Goal: Task Accomplishment & Management: Complete application form

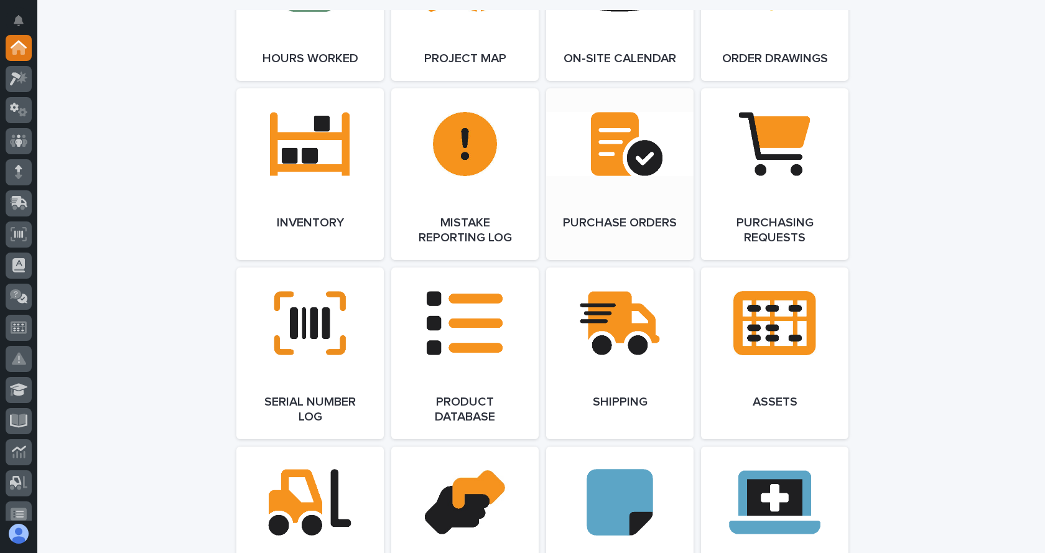
scroll to position [1430, 0]
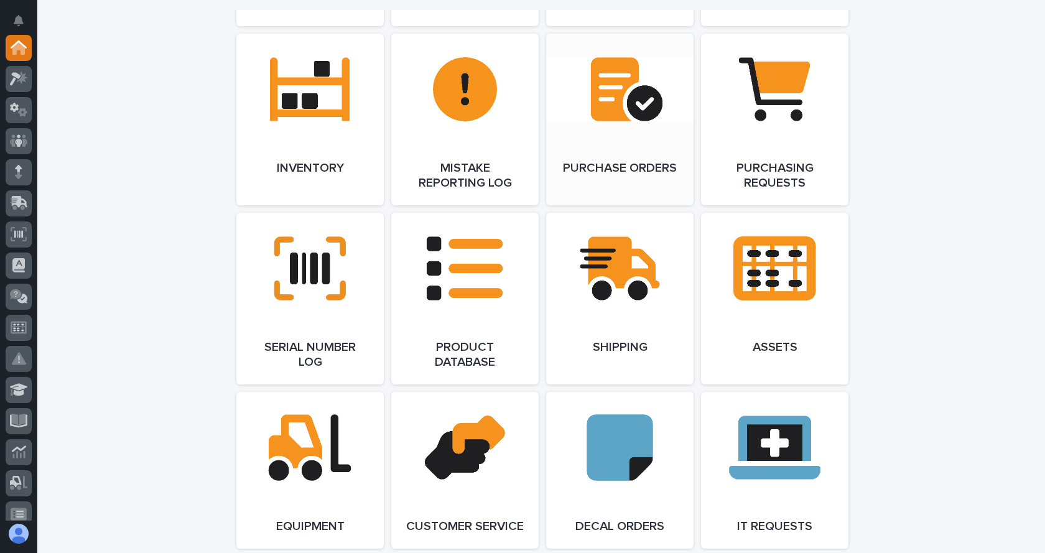
click at [632, 168] on link "Open Link" at bounding box center [619, 120] width 147 height 172
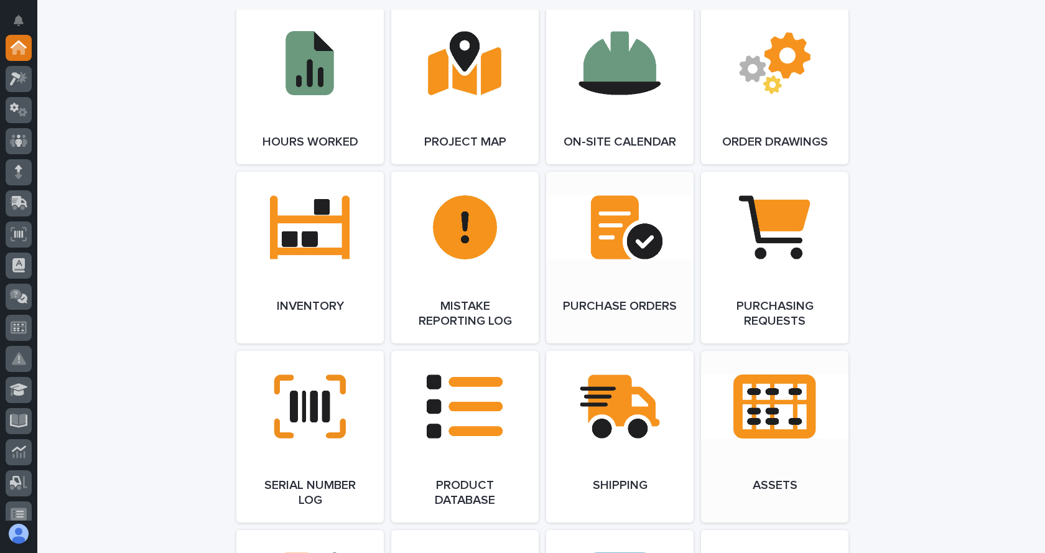
scroll to position [1306, 0]
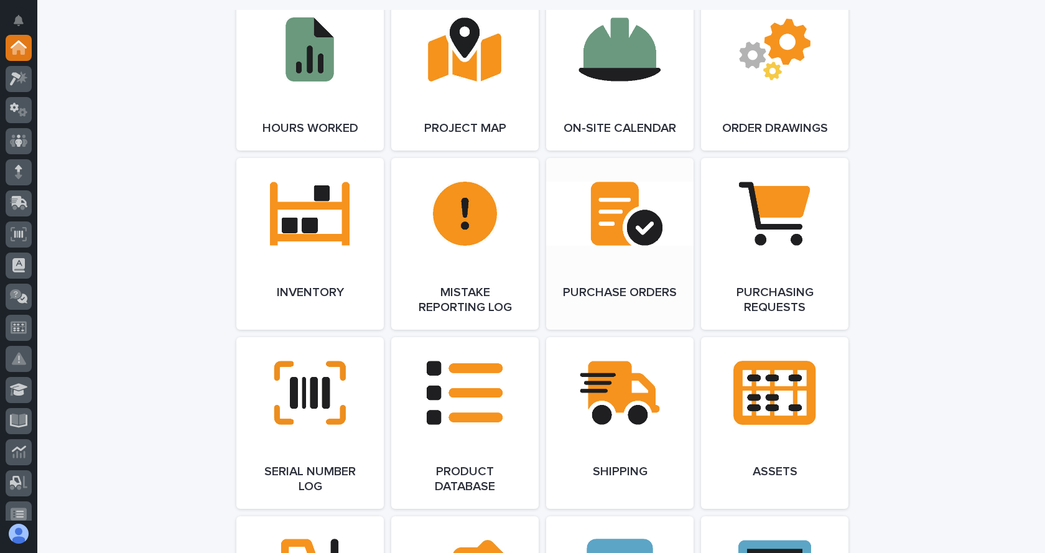
click at [581, 263] on link "Open Link" at bounding box center [619, 244] width 147 height 172
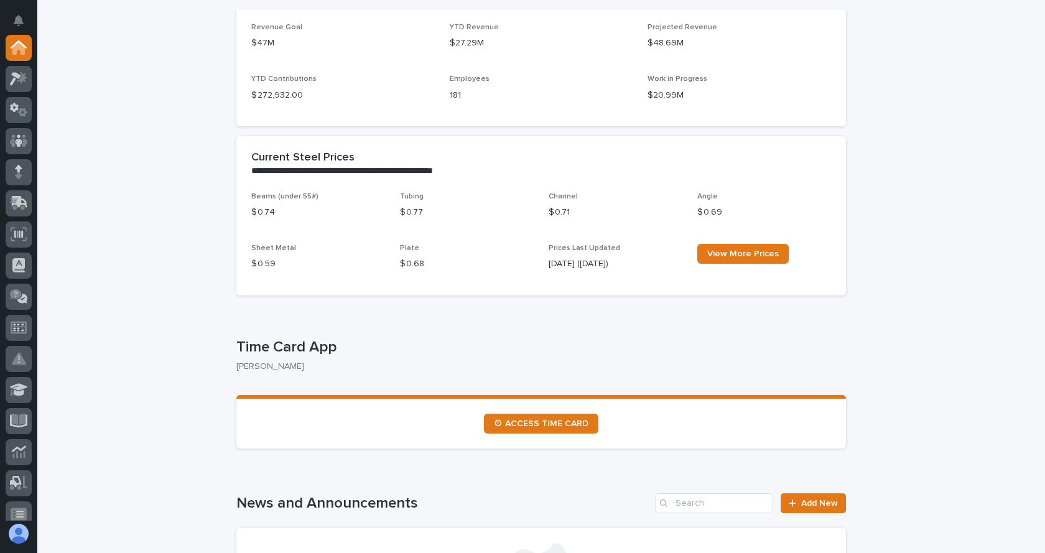
scroll to position [373, 0]
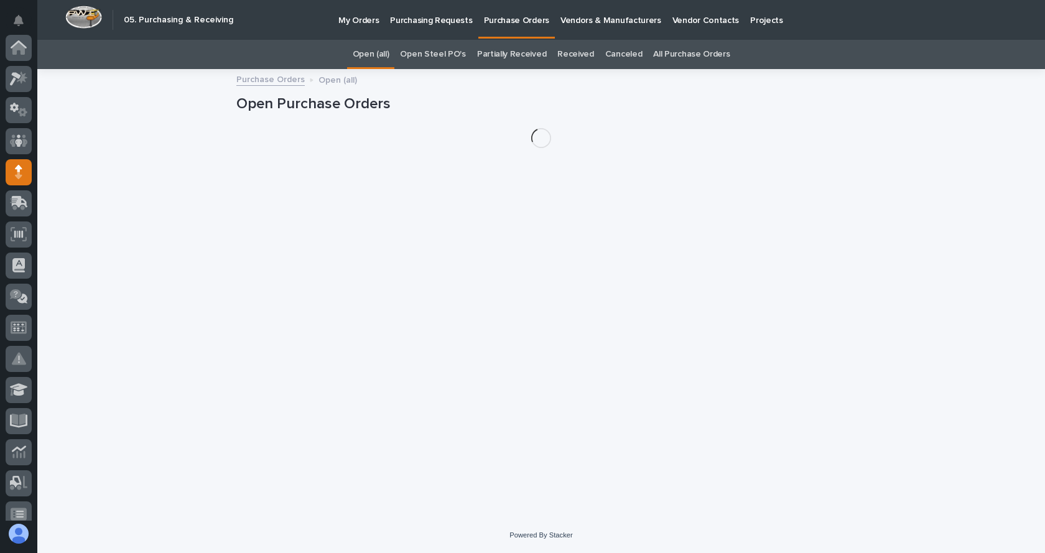
scroll to position [124, 0]
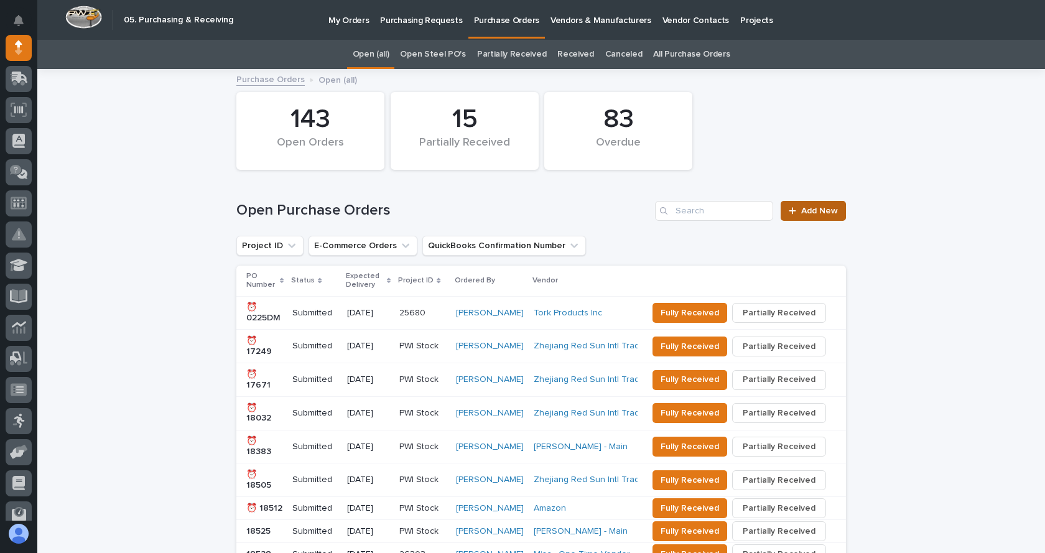
click at [821, 205] on link "Add New" at bounding box center [812, 211] width 65 height 20
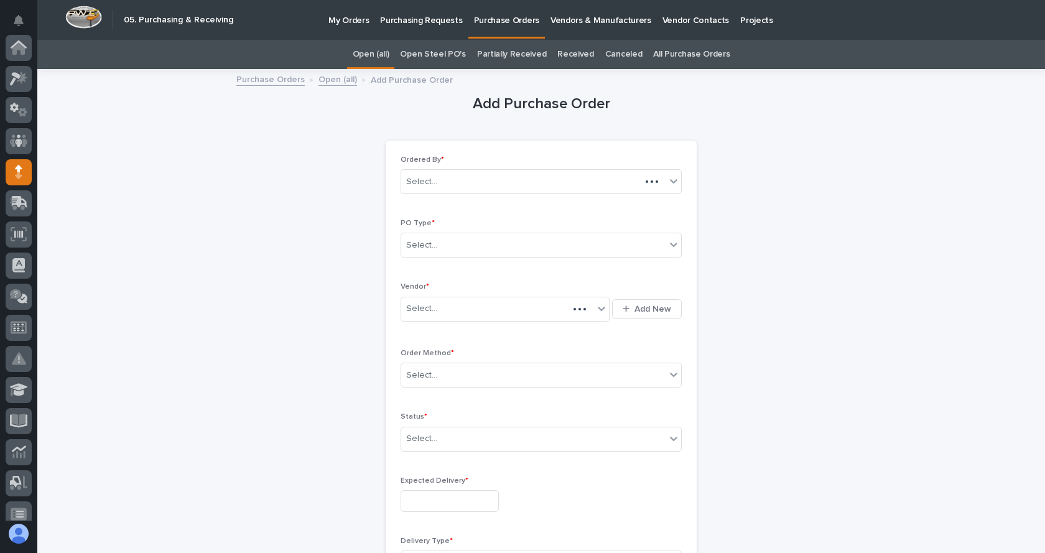
scroll to position [124, 0]
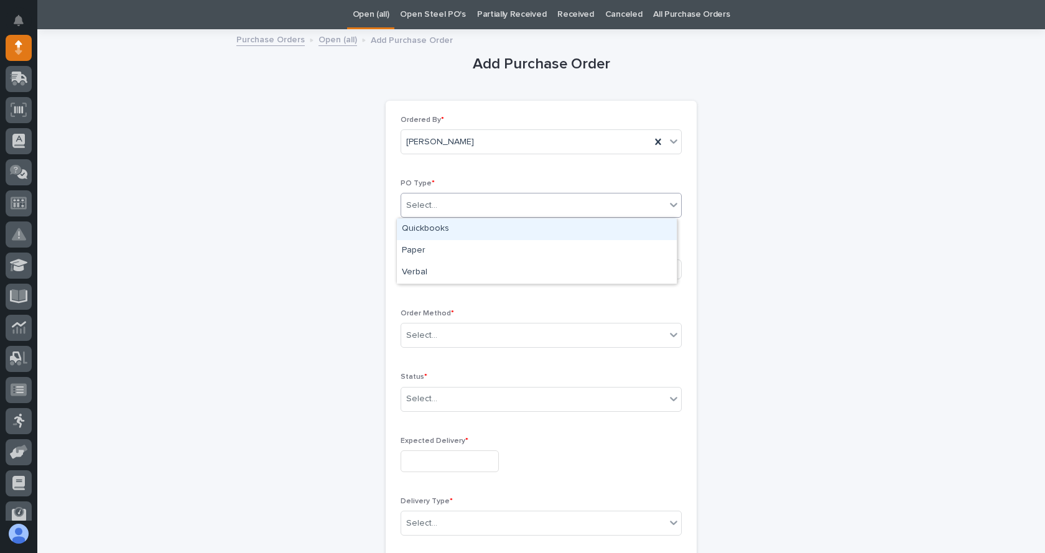
click at [440, 212] on div "Select..." at bounding box center [533, 205] width 264 height 21
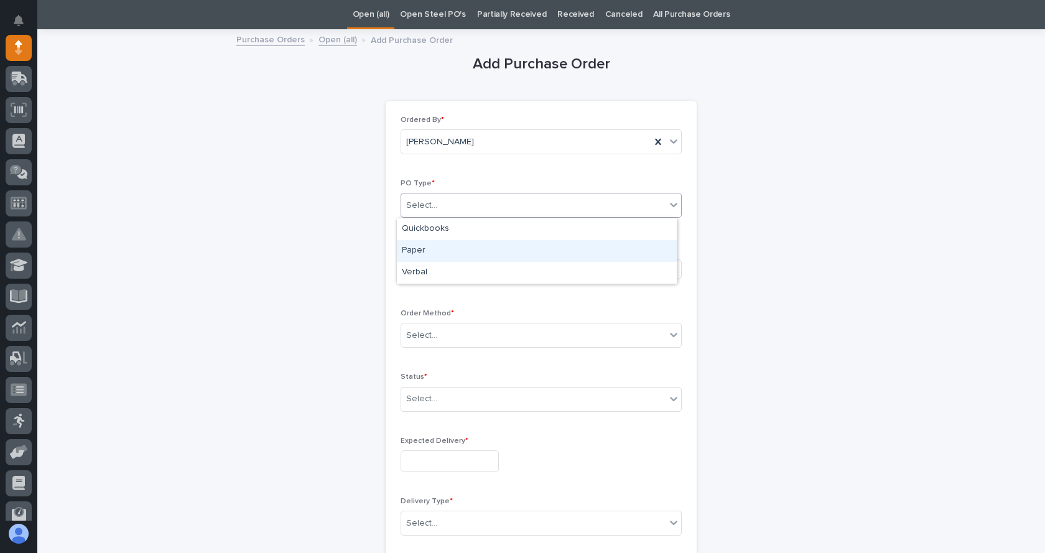
drag, startPoint x: 422, startPoint y: 239, endPoint x: 418, endPoint y: 252, distance: 14.2
click at [418, 252] on div "Paper" at bounding box center [537, 251] width 280 height 22
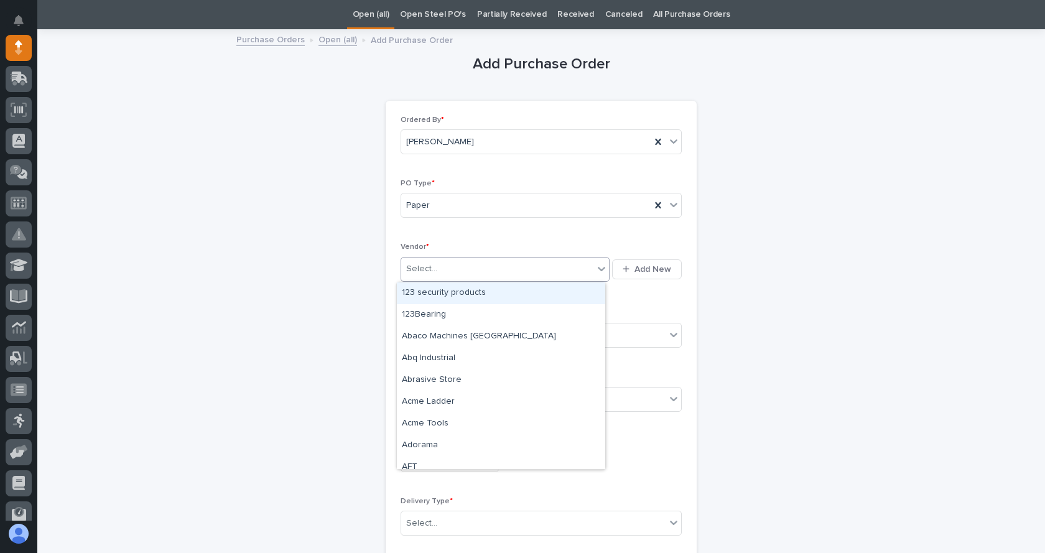
click at [443, 272] on div "Select..." at bounding box center [497, 269] width 192 height 21
type input "**"
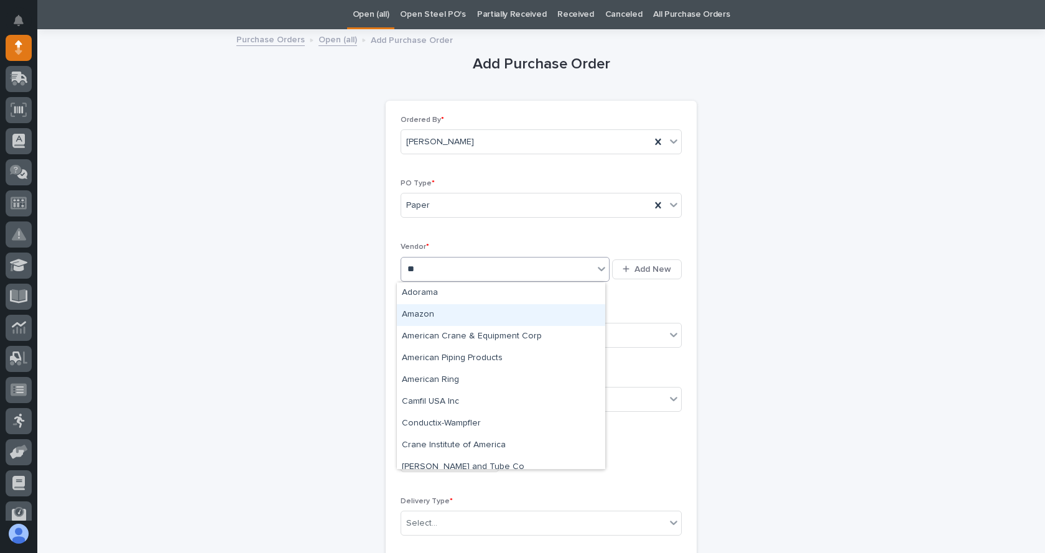
click at [425, 317] on div "Amazon" at bounding box center [501, 315] width 208 height 22
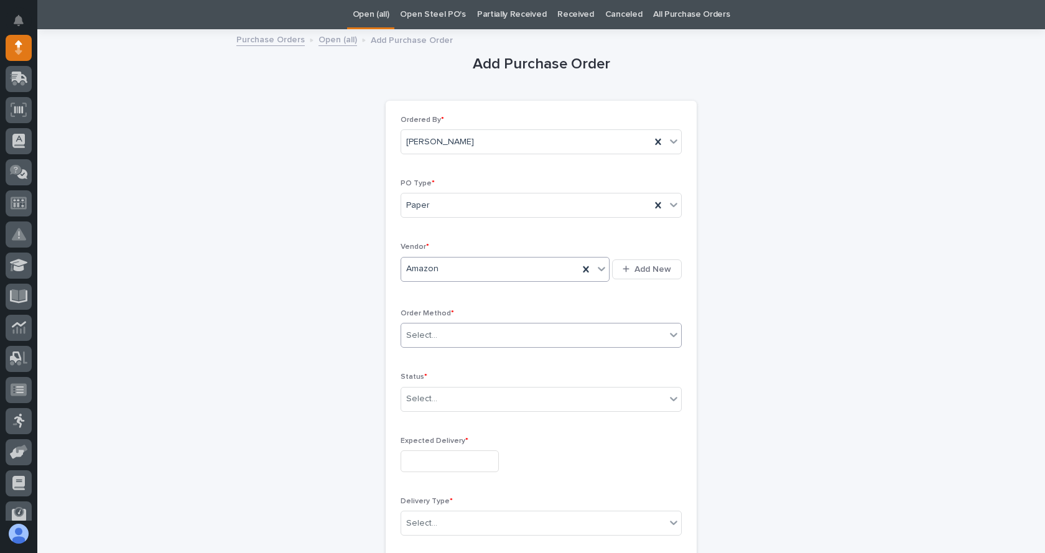
click at [514, 338] on div "Select..." at bounding box center [533, 335] width 264 height 21
click at [435, 353] on div "Online Order" at bounding box center [537, 359] width 280 height 22
click at [522, 404] on div "Select..." at bounding box center [533, 399] width 264 height 21
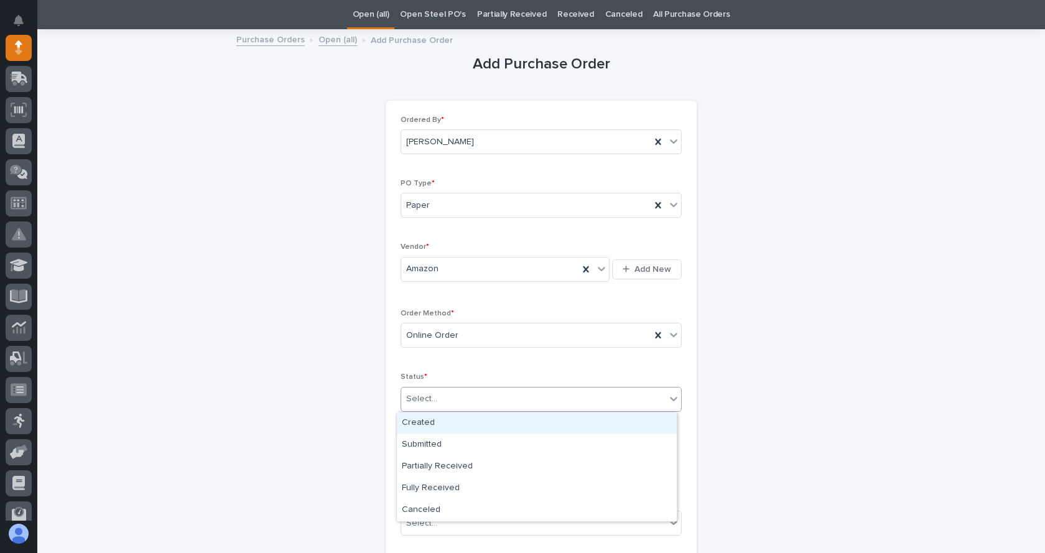
click at [422, 423] on div "Created" at bounding box center [537, 423] width 280 height 22
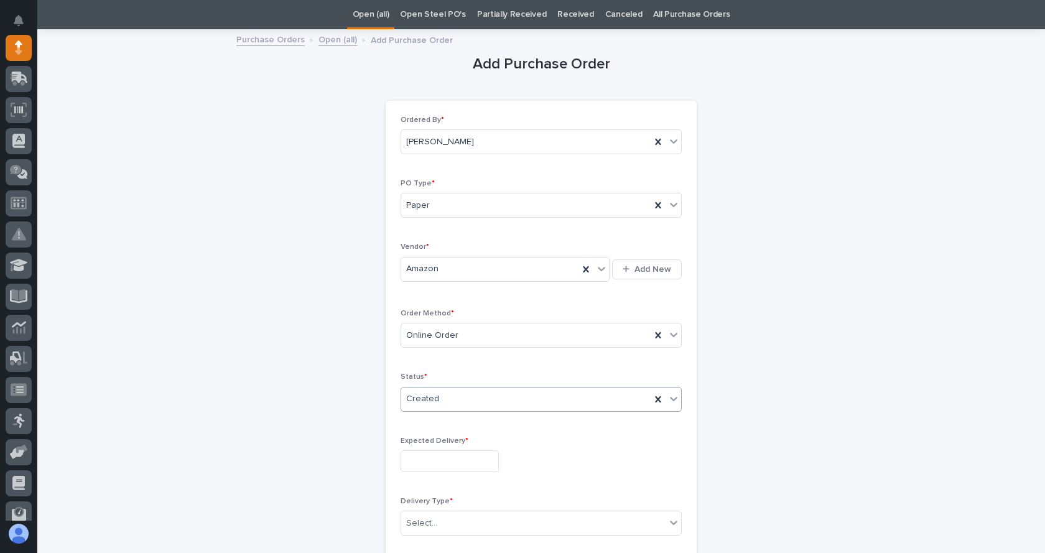
scroll to position [102, 0]
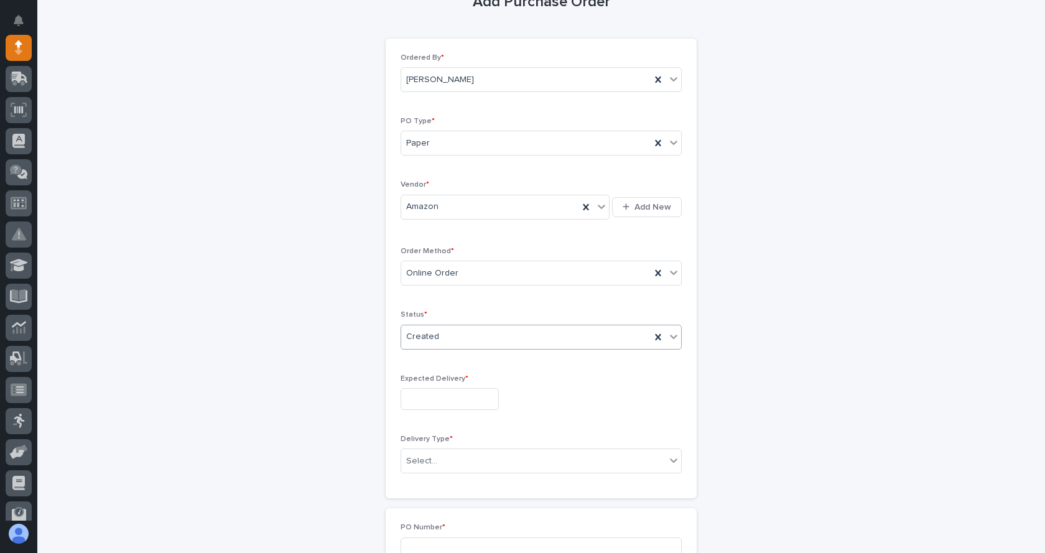
click at [415, 404] on input "text" at bounding box center [449, 399] width 98 height 22
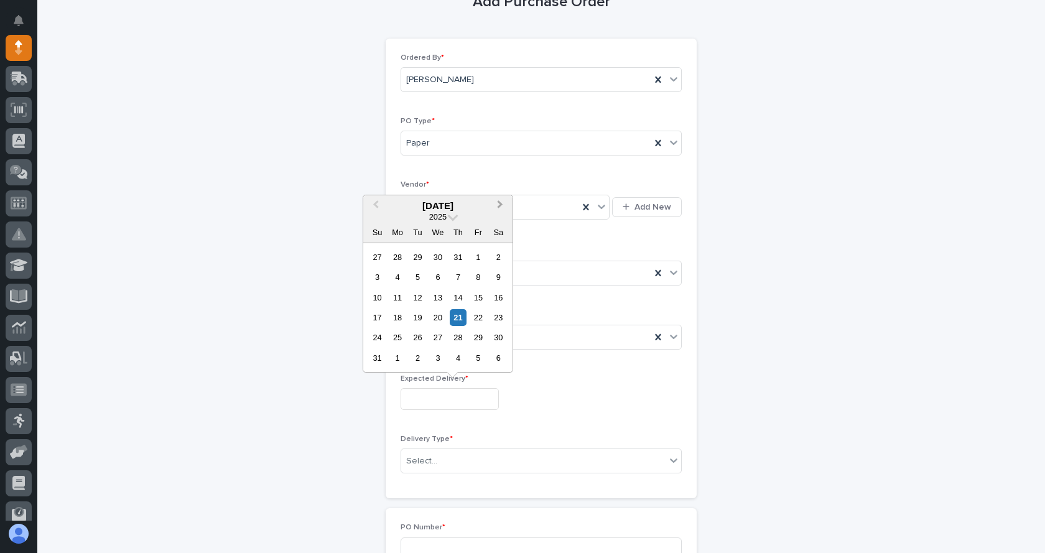
click at [501, 201] on button "Next Month" at bounding box center [501, 206] width 20 height 20
click at [480, 293] on div "19" at bounding box center [477, 297] width 17 height 17
type input "**********"
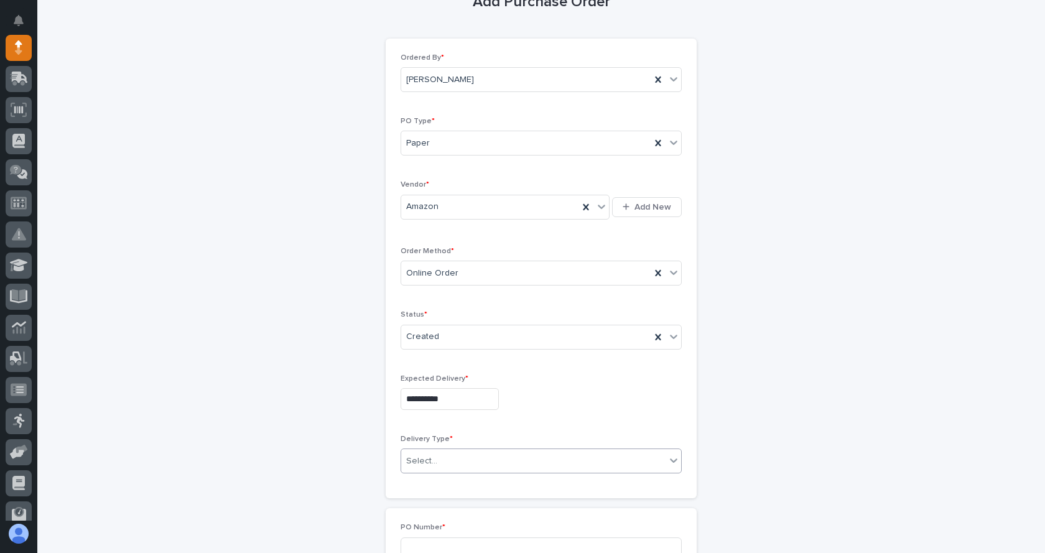
click at [470, 460] on div "Select..." at bounding box center [533, 461] width 264 height 21
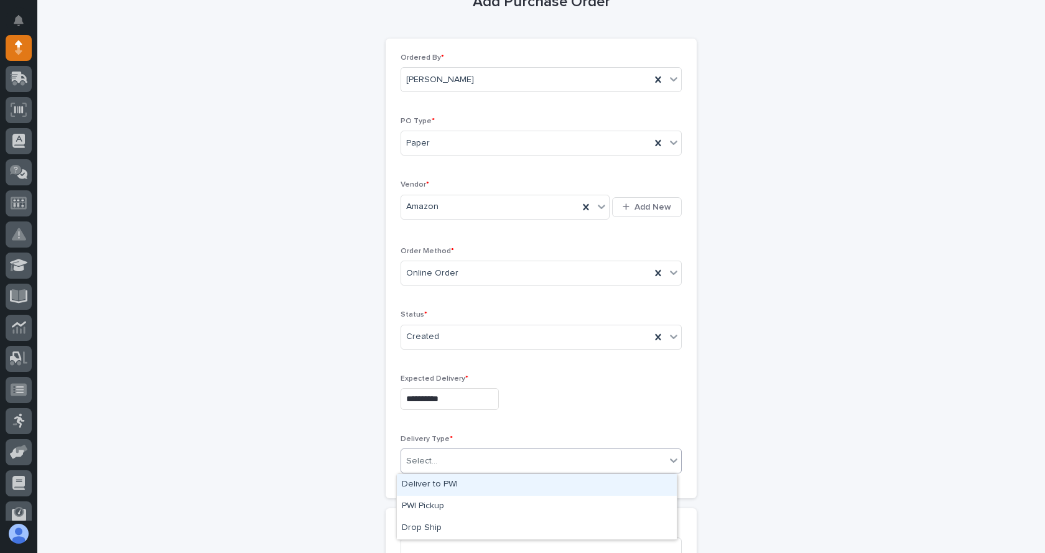
scroll to position [164, 0]
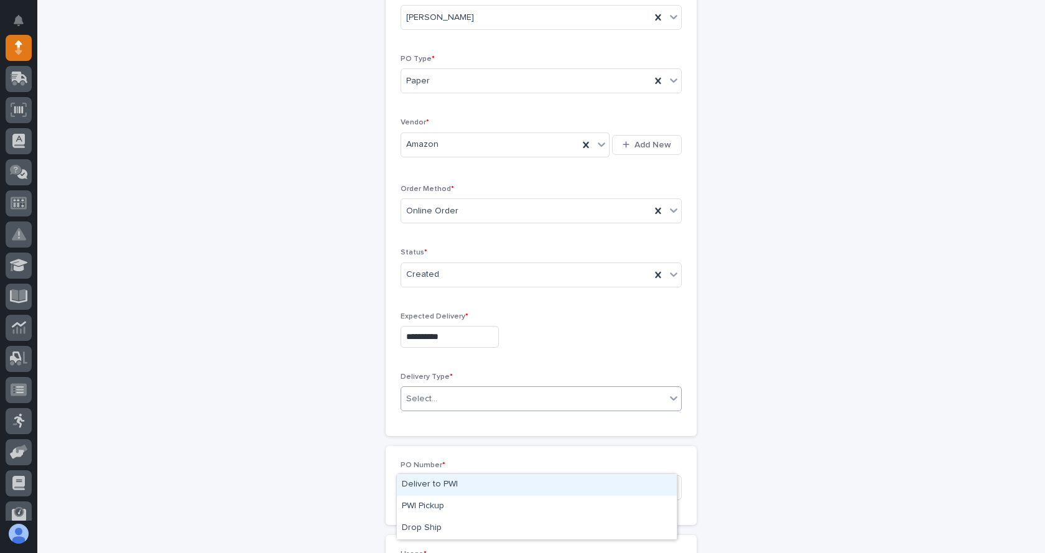
click at [430, 479] on div "Deliver to PWI" at bounding box center [537, 485] width 280 height 22
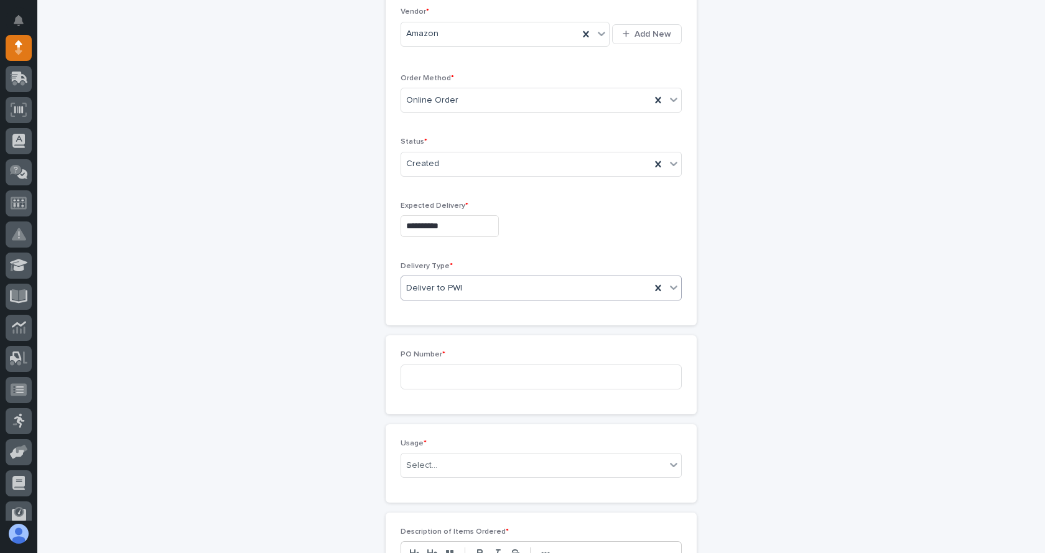
scroll to position [289, 0]
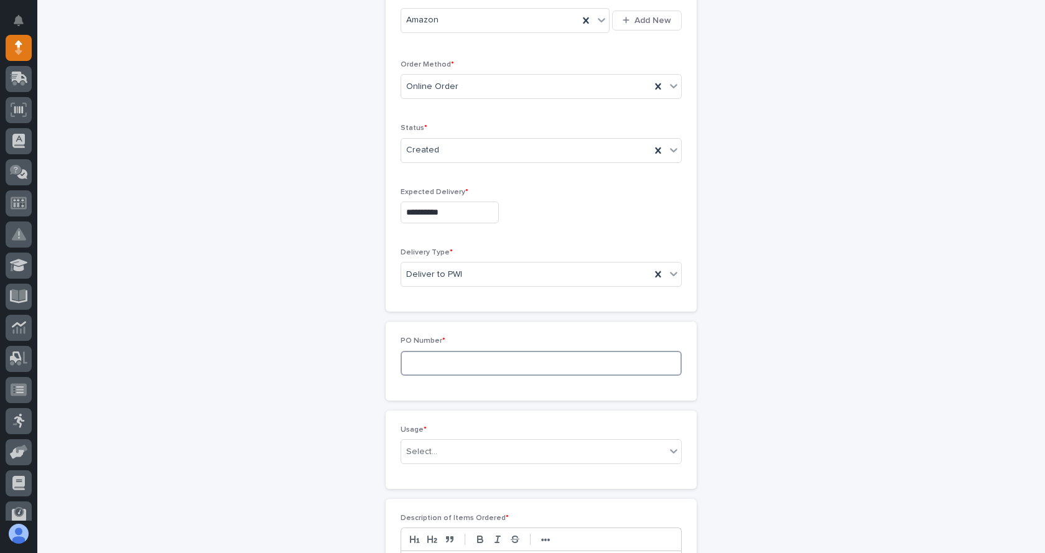
click at [423, 363] on input at bounding box center [540, 363] width 281 height 25
type input "7453JL"
click at [475, 446] on div "Select..." at bounding box center [533, 451] width 264 height 21
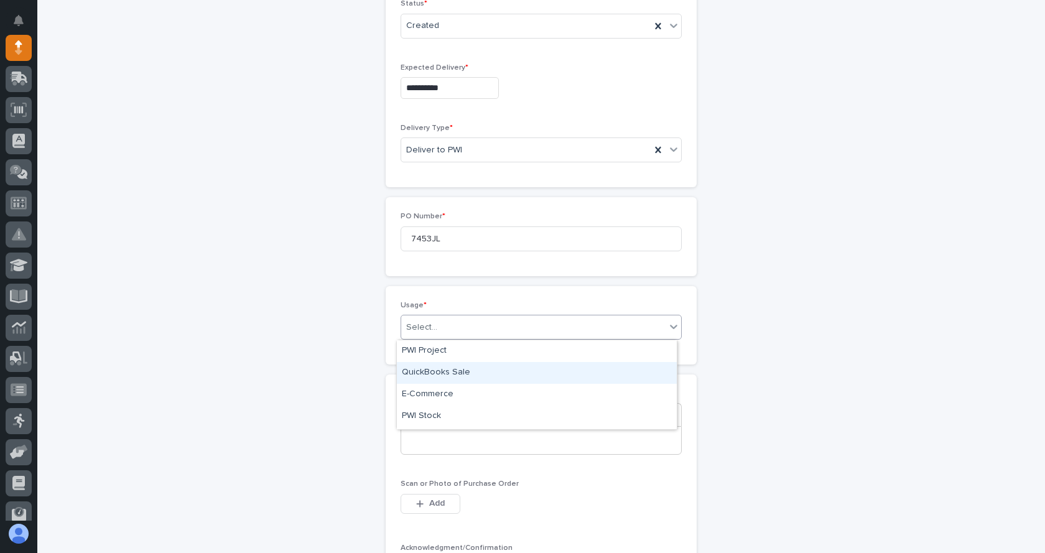
scroll to position [20, 0]
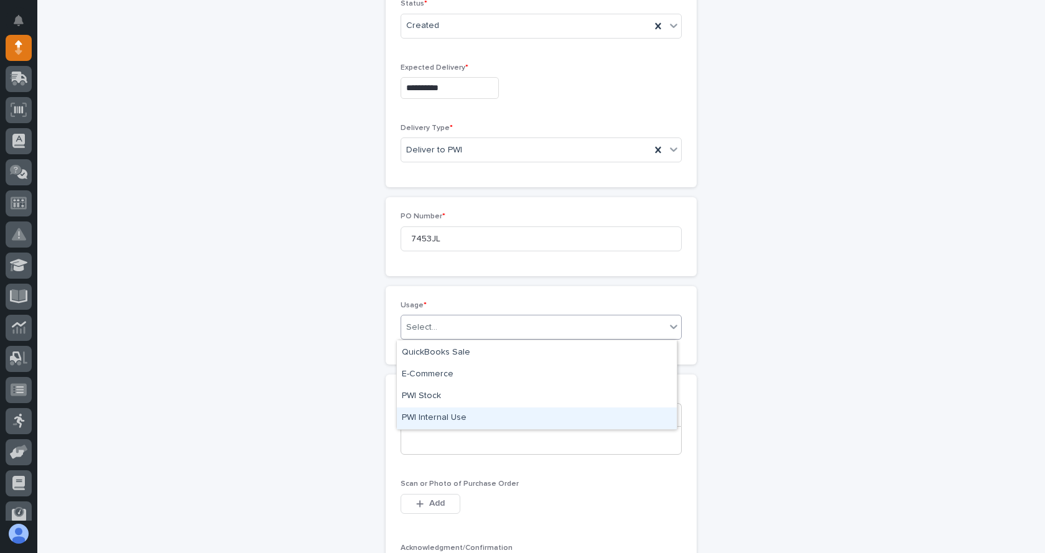
click at [438, 416] on div "PWI Internal Use" at bounding box center [537, 418] width 280 height 22
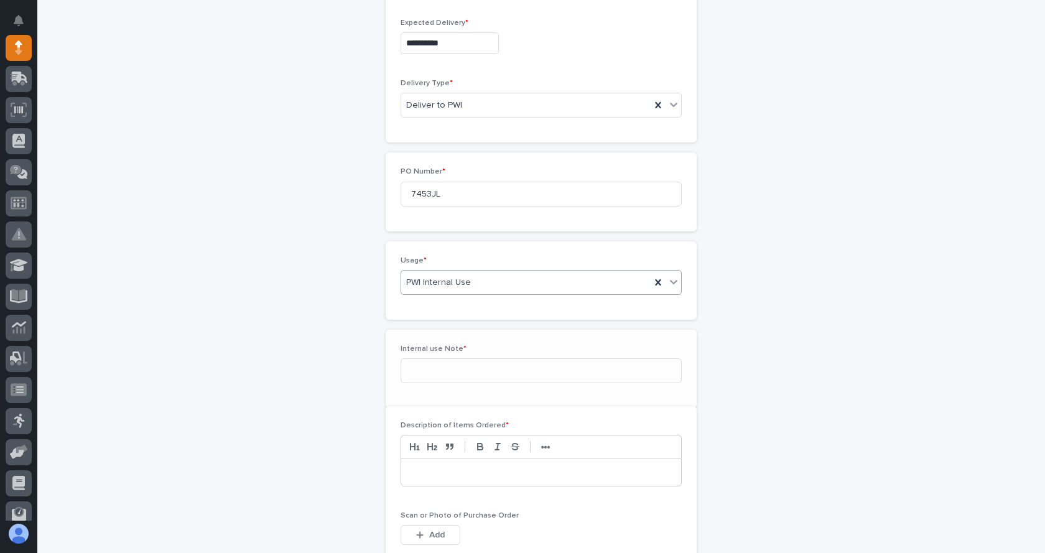
scroll to position [458, 0]
click at [438, 371] on input at bounding box center [540, 370] width 281 height 25
type input "Maintenance"
click at [587, 399] on div "Internal use Note * Maintenance" at bounding box center [541, 369] width 311 height 78
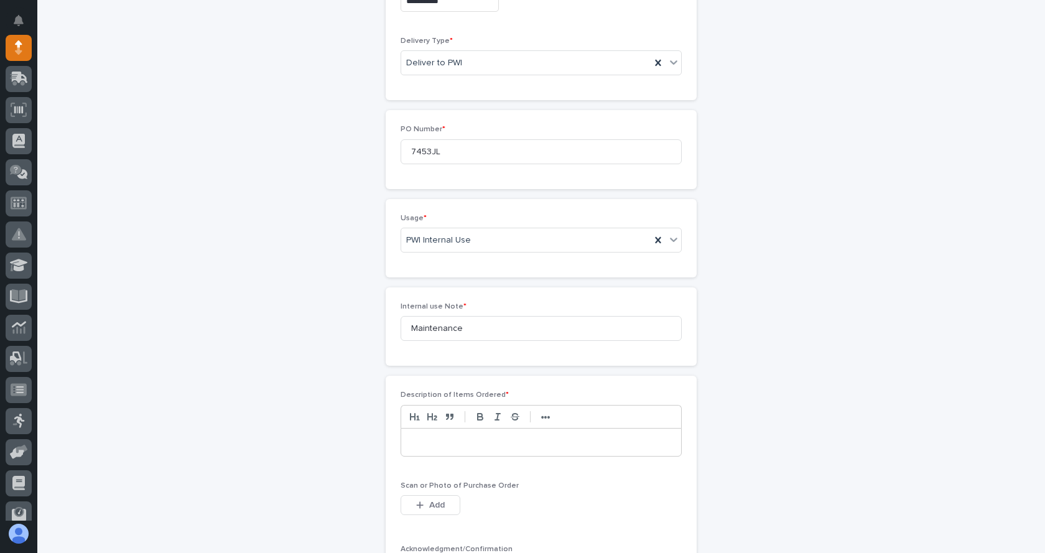
scroll to position [520, 0]
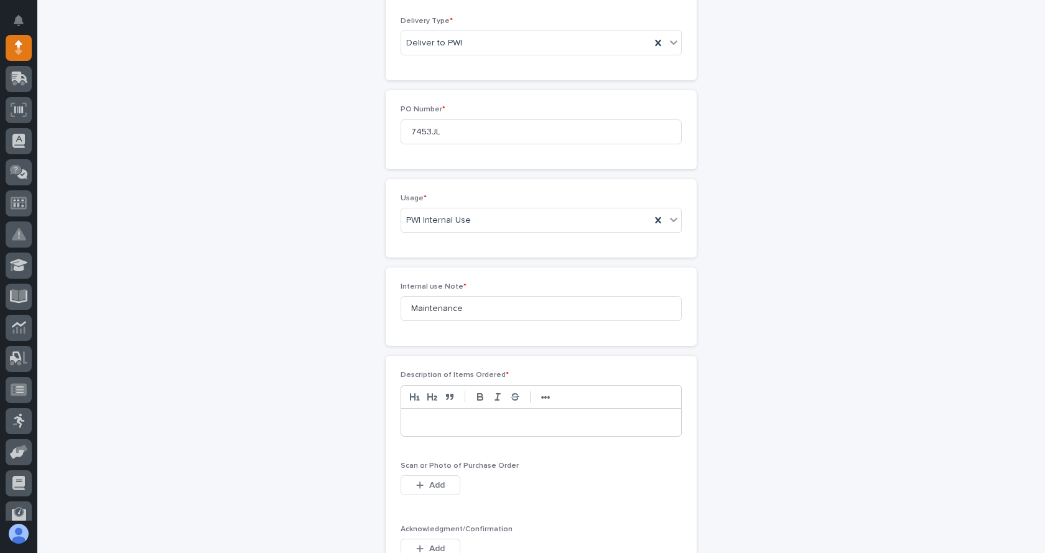
click at [438, 425] on p at bounding box center [540, 422] width 261 height 12
click at [410, 488] on button "Add" at bounding box center [430, 485] width 60 height 20
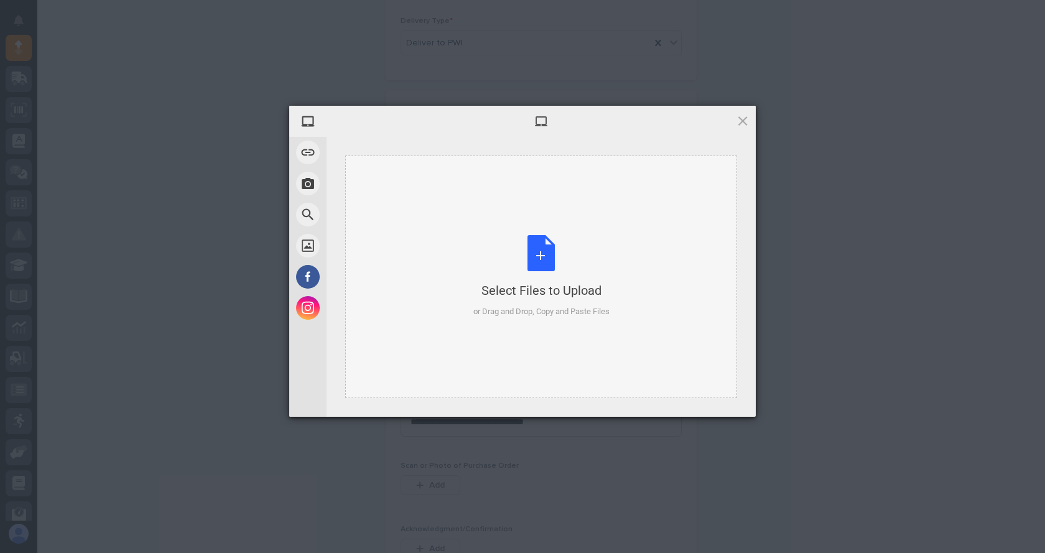
click at [534, 258] on div "Select Files to Upload or Drag and Drop, Copy and Paste Files" at bounding box center [541, 276] width 136 height 83
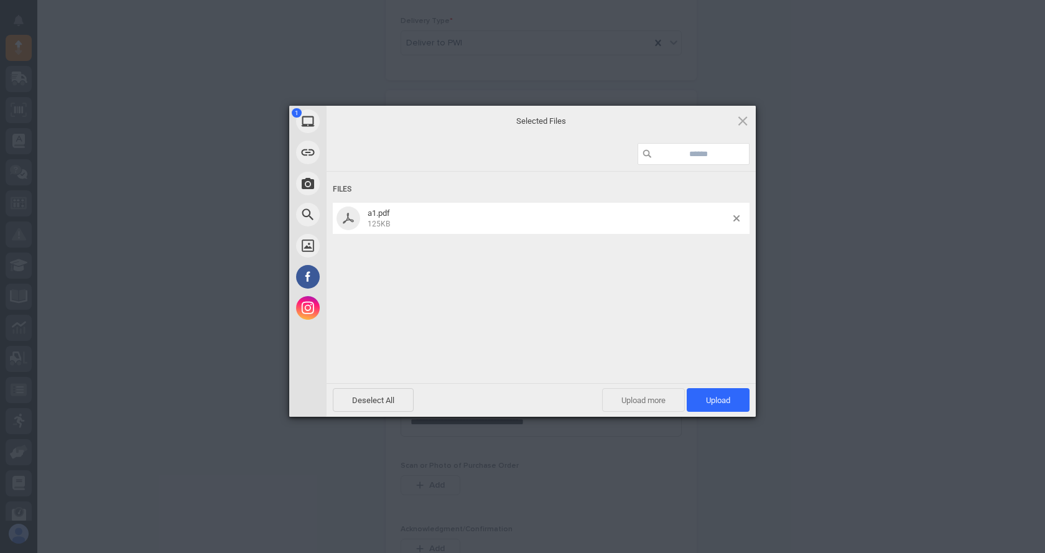
click at [665, 399] on span "Upload more" at bounding box center [643, 400] width 83 height 24
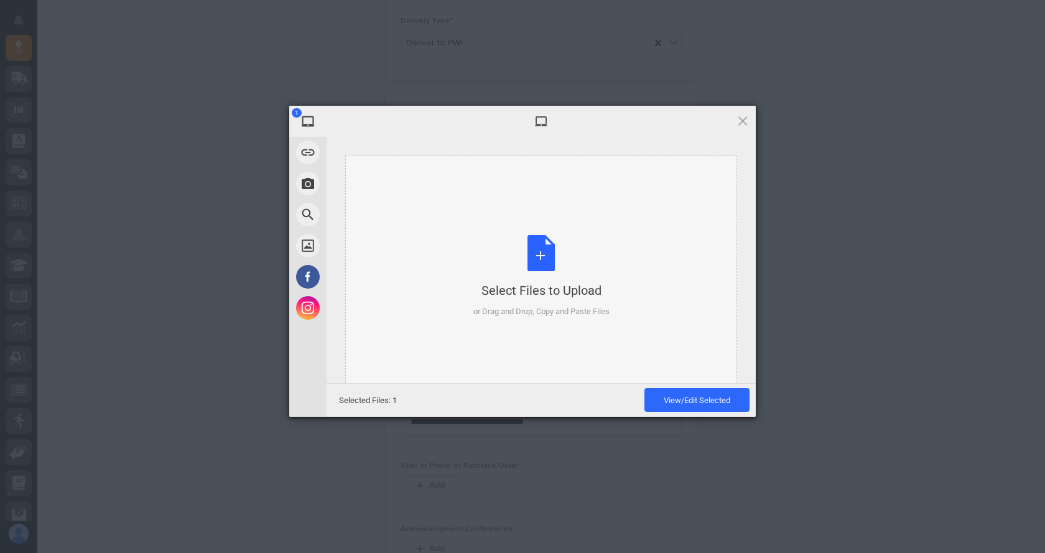
click at [540, 267] on div "Select Files to Upload or Drag and Drop, Copy and Paste Files" at bounding box center [541, 276] width 136 height 83
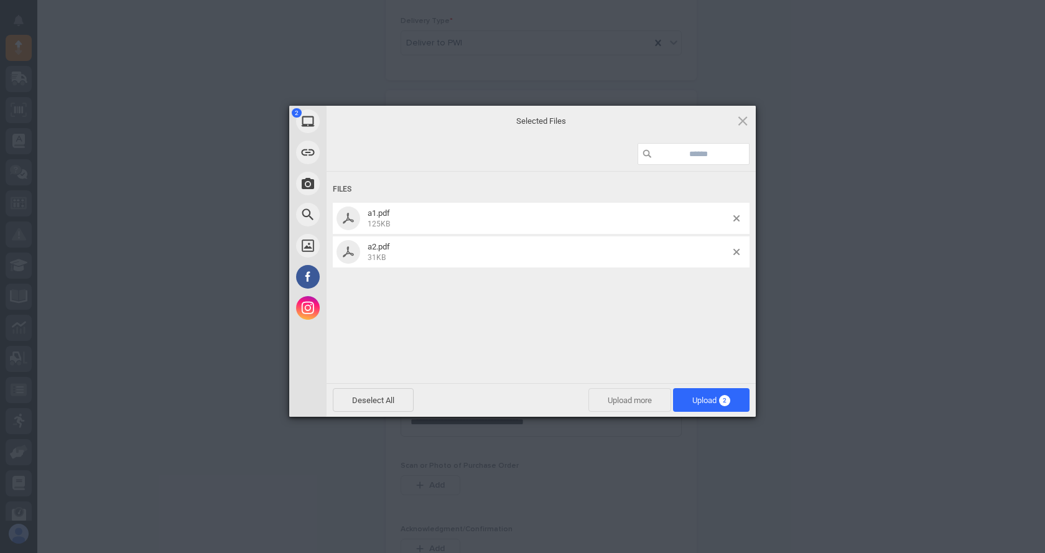
click at [634, 400] on span "Upload more" at bounding box center [629, 400] width 83 height 24
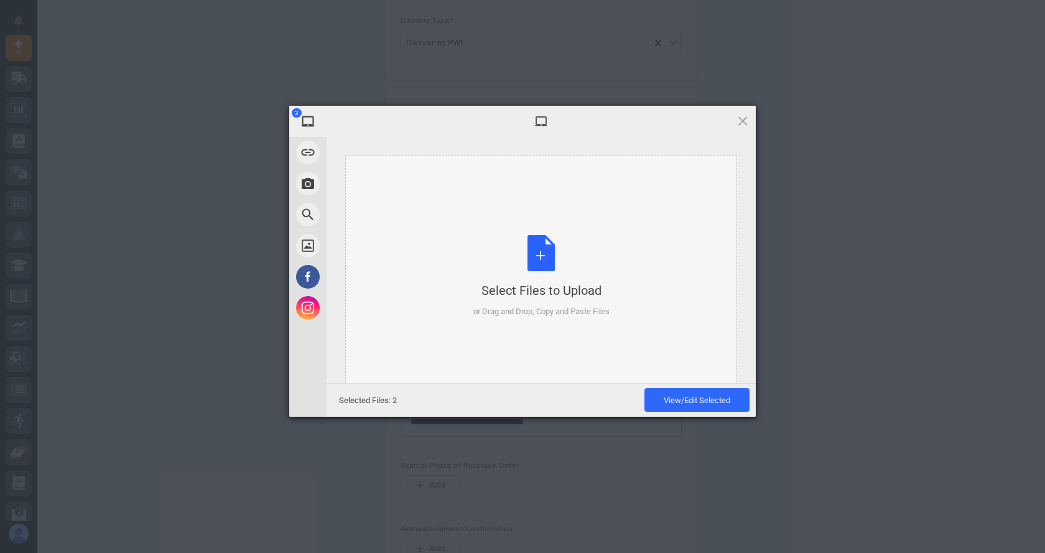
click at [535, 249] on div "Select Files to Upload or Drag and Drop, Copy and Paste Files" at bounding box center [541, 276] width 136 height 83
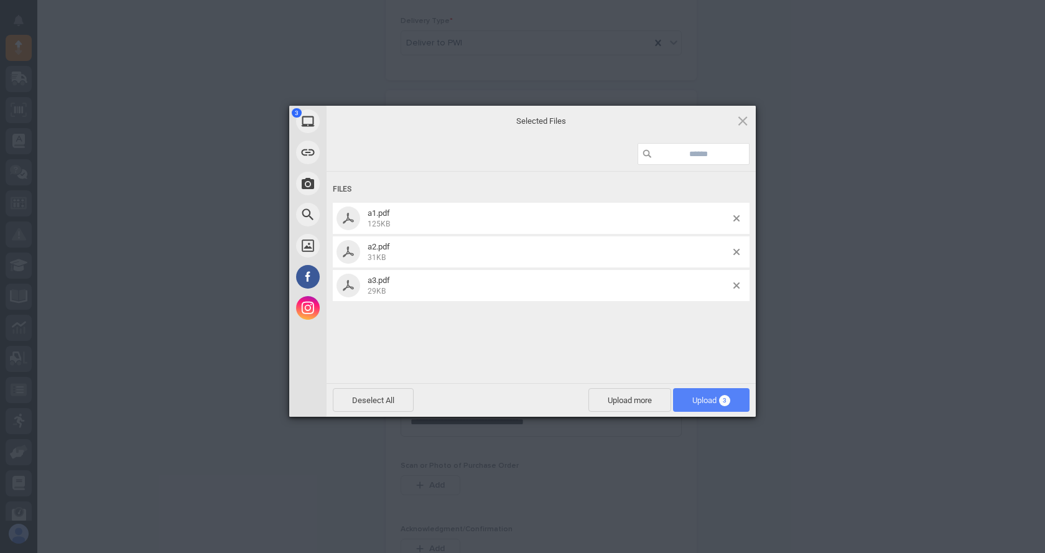
click at [692, 397] on span "Upload 3" at bounding box center [711, 399] width 38 height 9
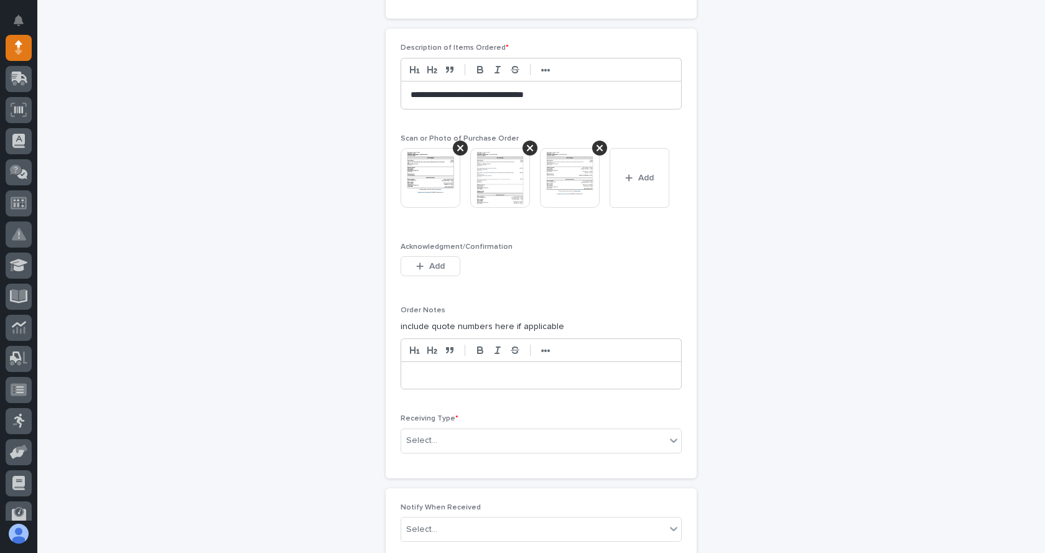
scroll to position [853, 0]
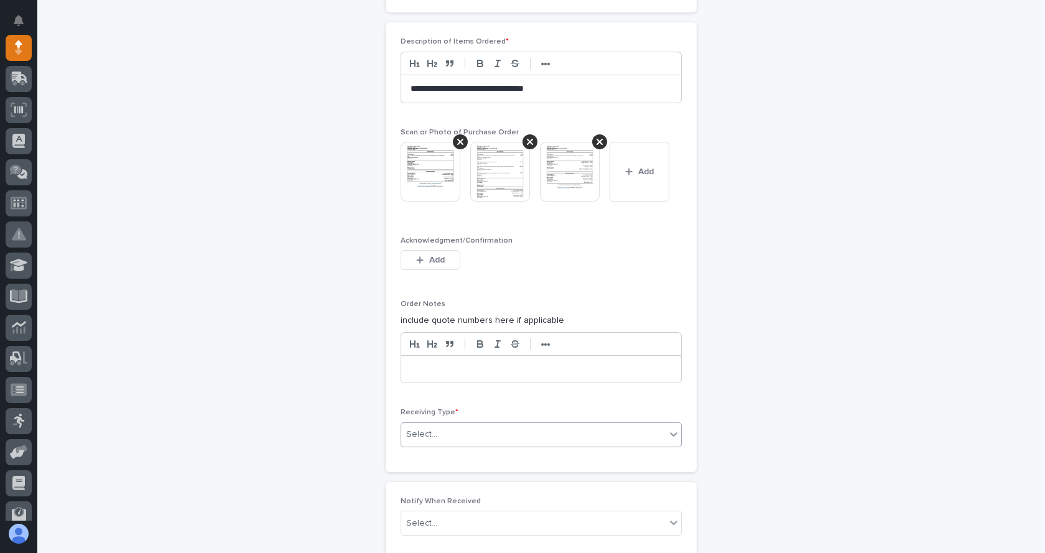
click at [451, 432] on div "Select..." at bounding box center [533, 434] width 264 height 21
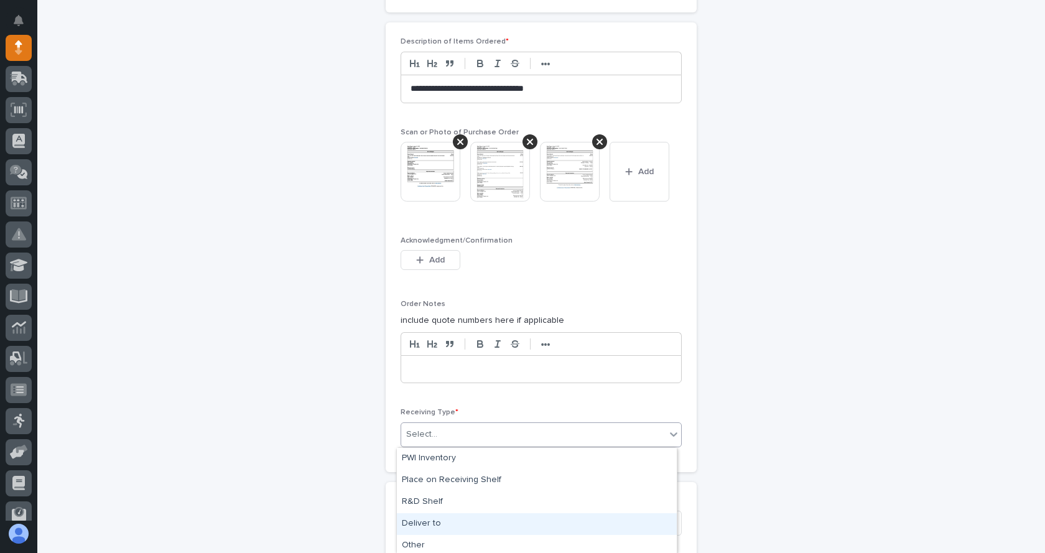
click at [431, 522] on div "Deliver to" at bounding box center [537, 524] width 280 height 22
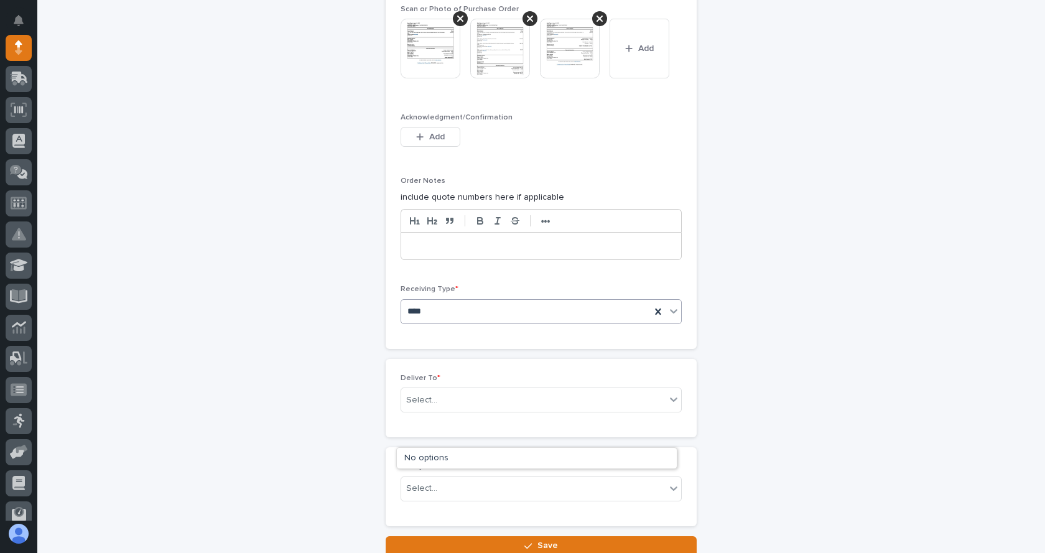
scroll to position [978, 0]
type input "****"
click at [652, 310] on icon at bounding box center [658, 310] width 12 height 12
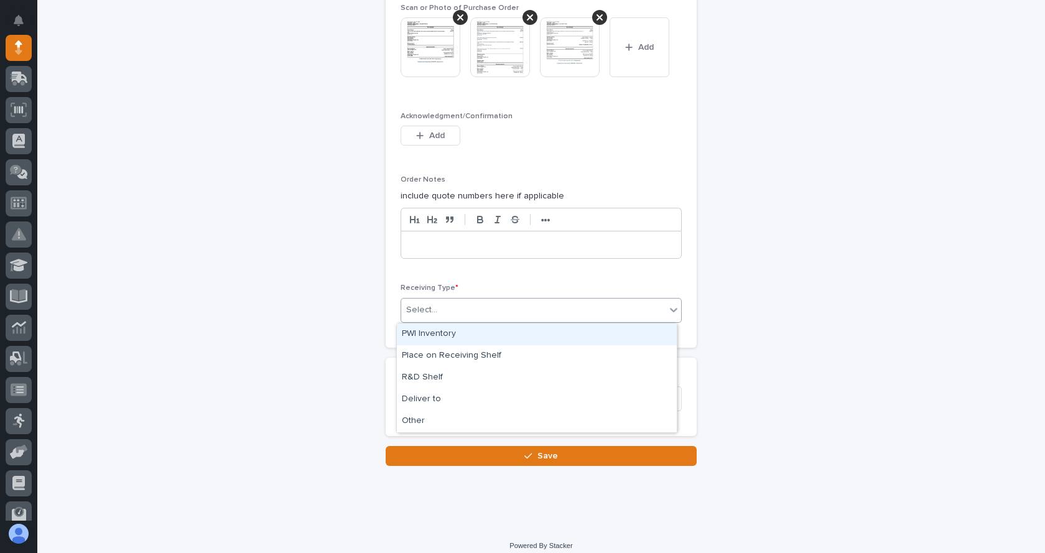
click at [452, 310] on div "Select..." at bounding box center [533, 310] width 264 height 21
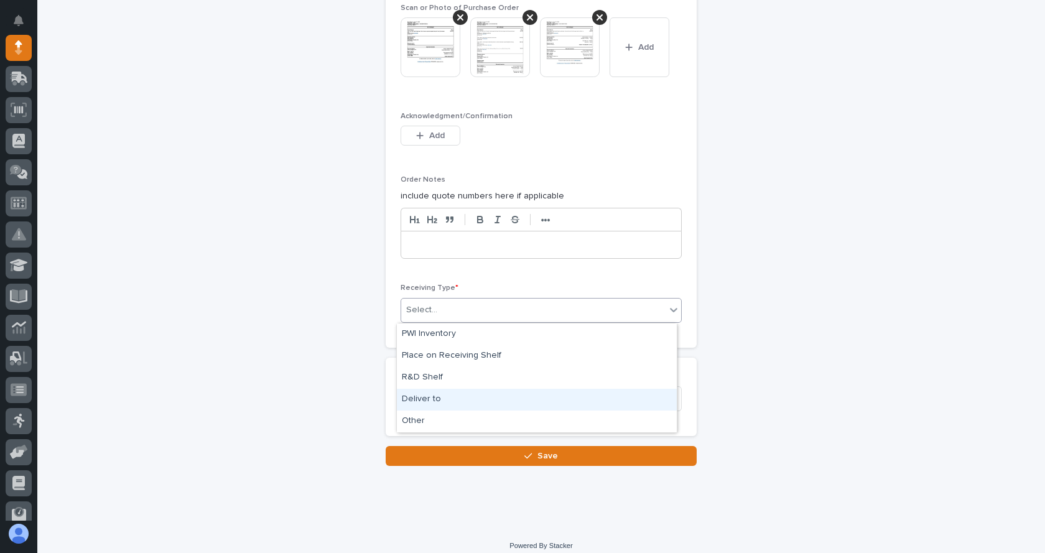
click at [440, 405] on div "Deliver to" at bounding box center [537, 400] width 280 height 22
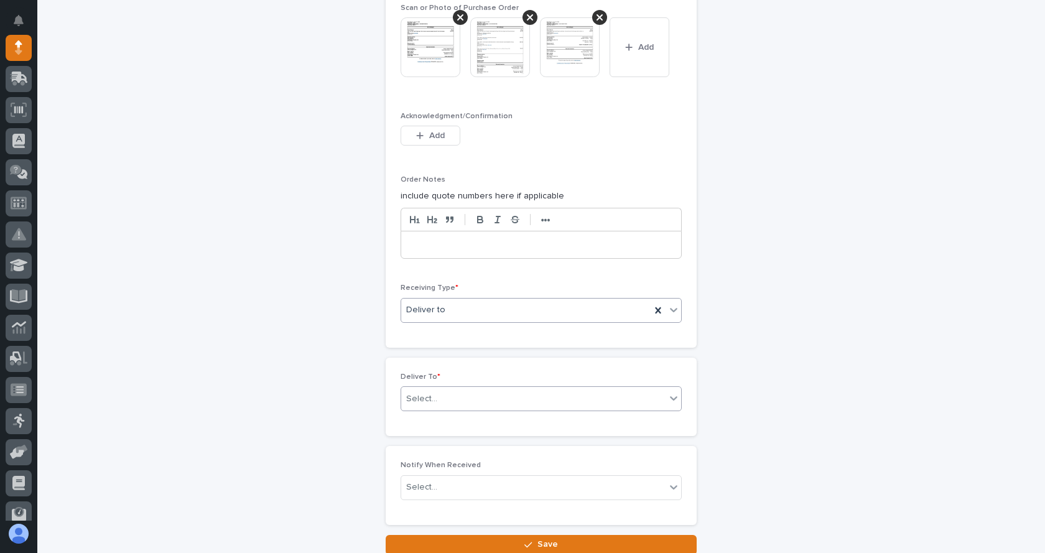
click at [447, 389] on div "Select..." at bounding box center [533, 399] width 264 height 21
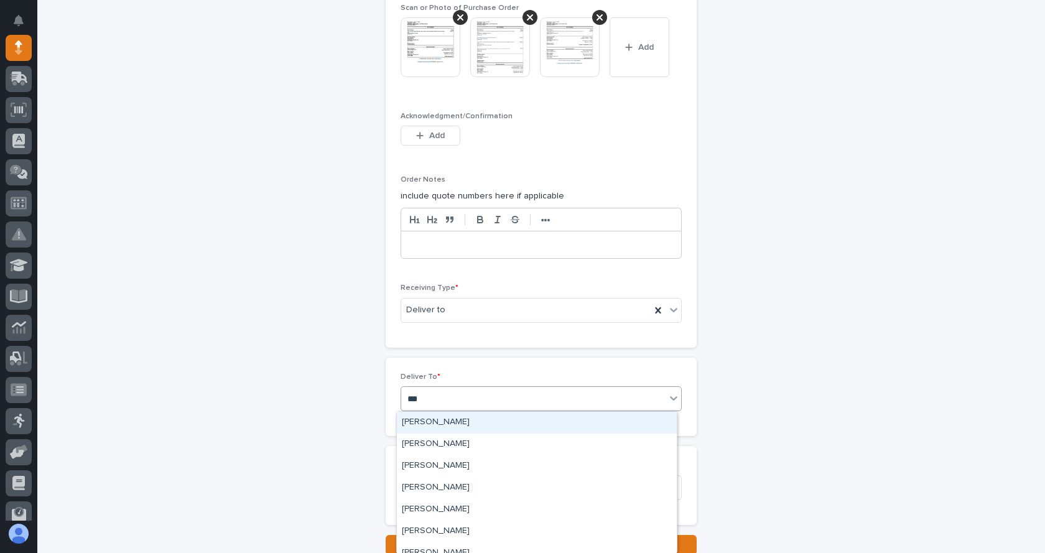
type input "****"
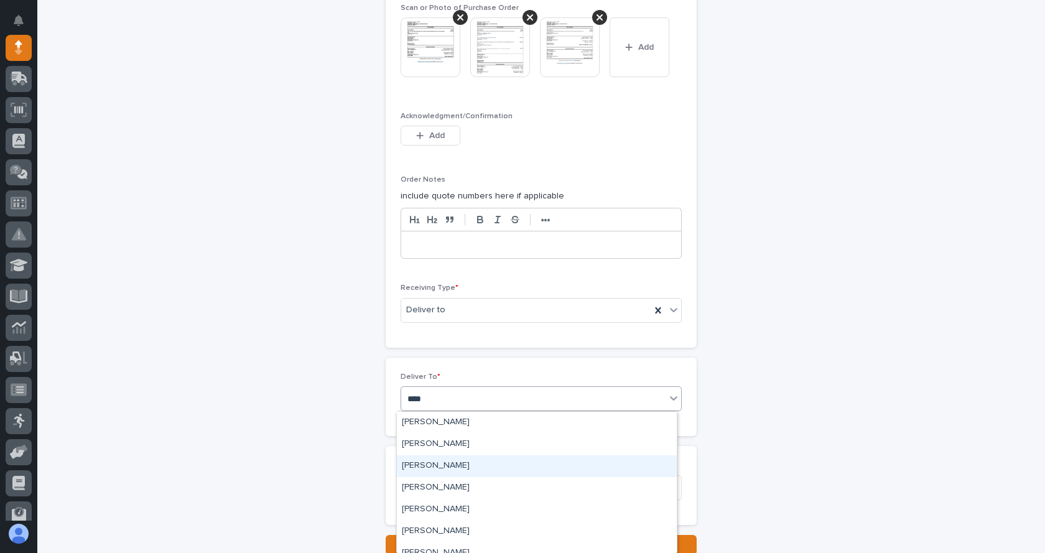
click at [441, 464] on div "[PERSON_NAME]" at bounding box center [537, 466] width 280 height 22
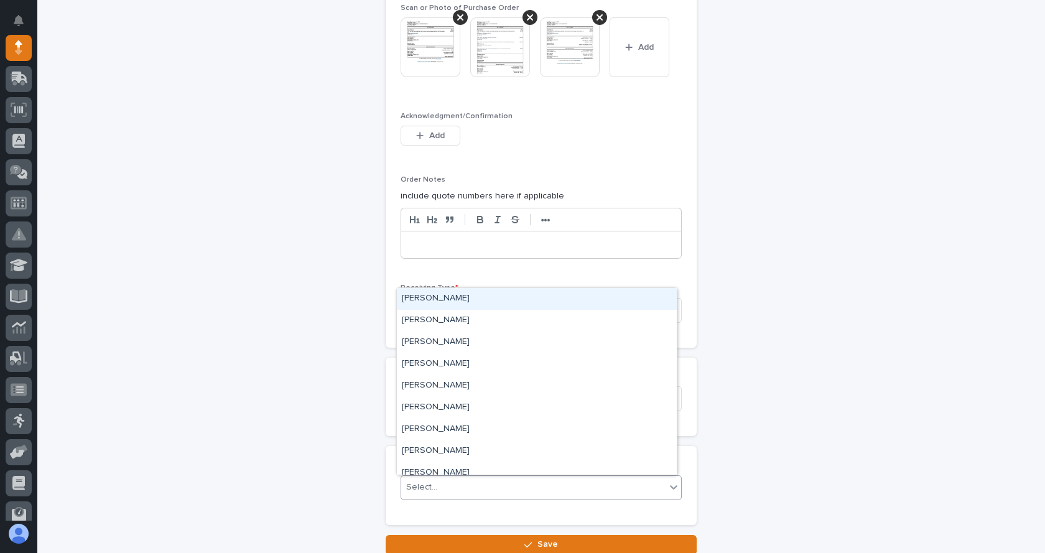
click at [460, 491] on div "Select..." at bounding box center [533, 487] width 264 height 21
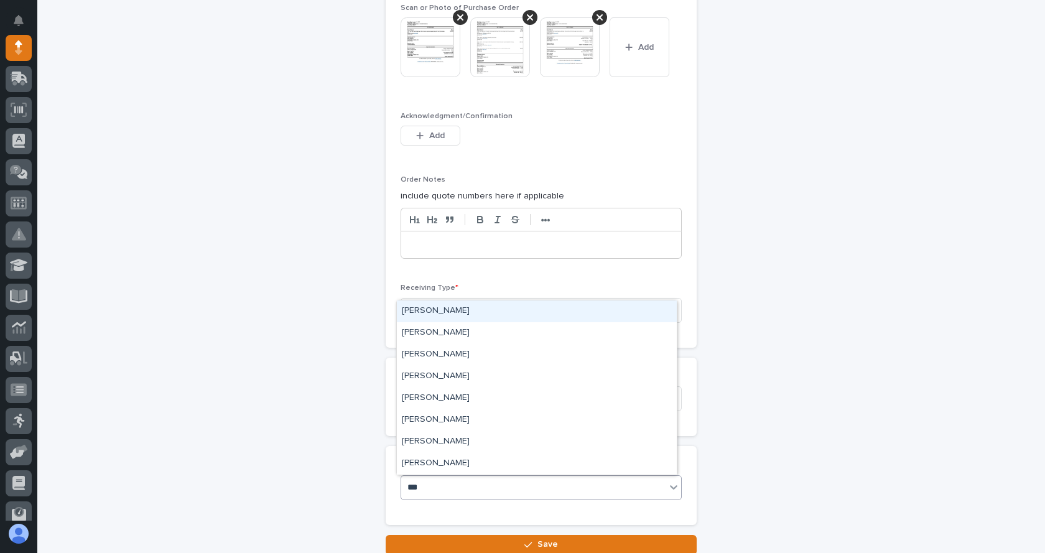
type input "****"
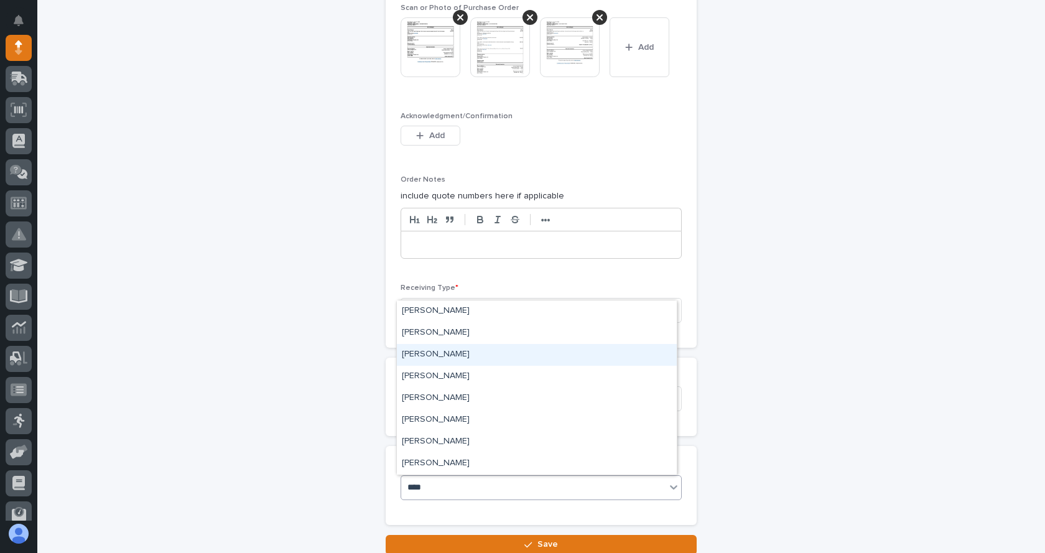
click at [446, 361] on div "[PERSON_NAME]" at bounding box center [537, 355] width 280 height 22
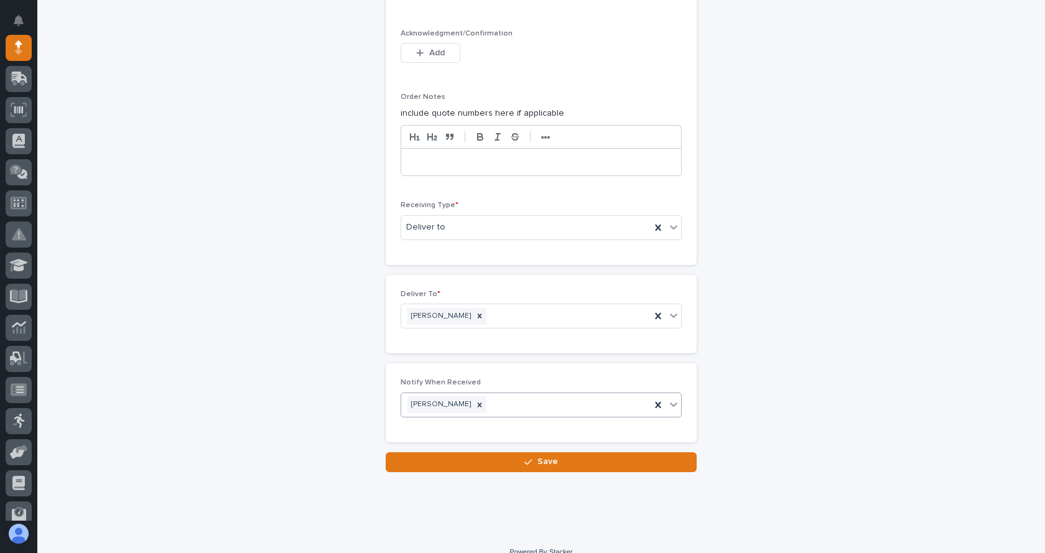
scroll to position [1076, 0]
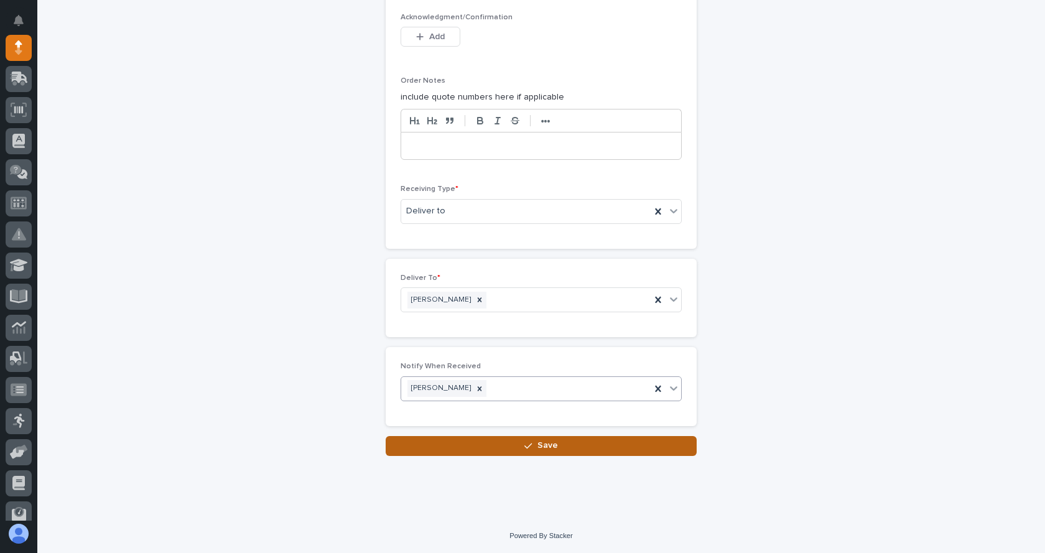
click at [563, 441] on button "Save" at bounding box center [541, 446] width 311 height 20
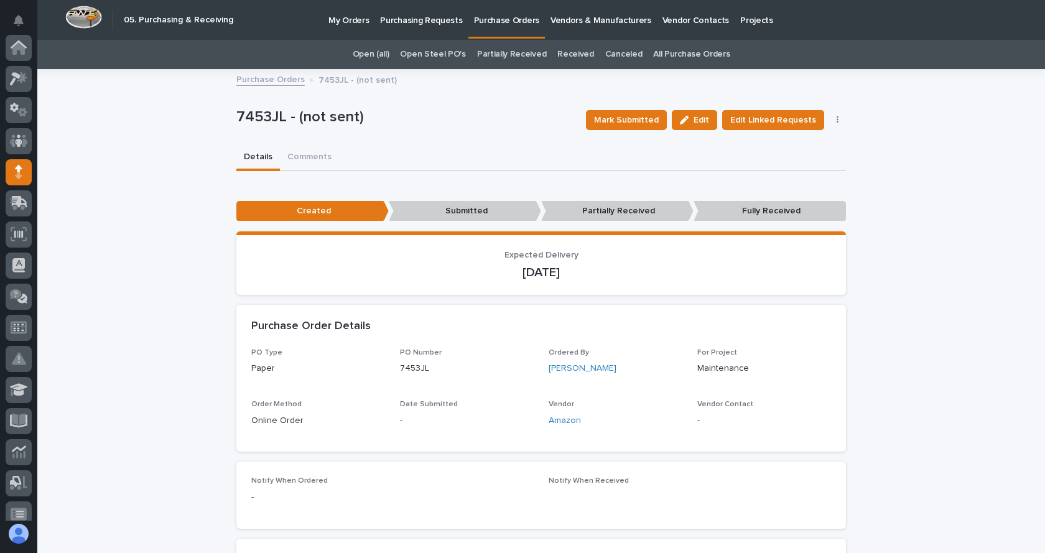
scroll to position [124, 0]
click at [422, 21] on p "Purchasing Requests" at bounding box center [421, 13] width 82 height 26
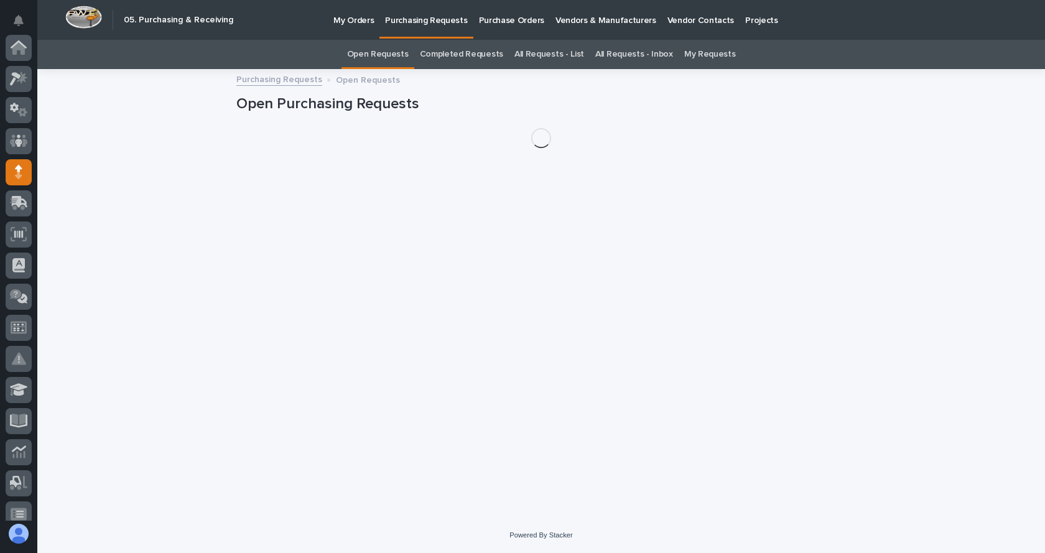
scroll to position [124, 0]
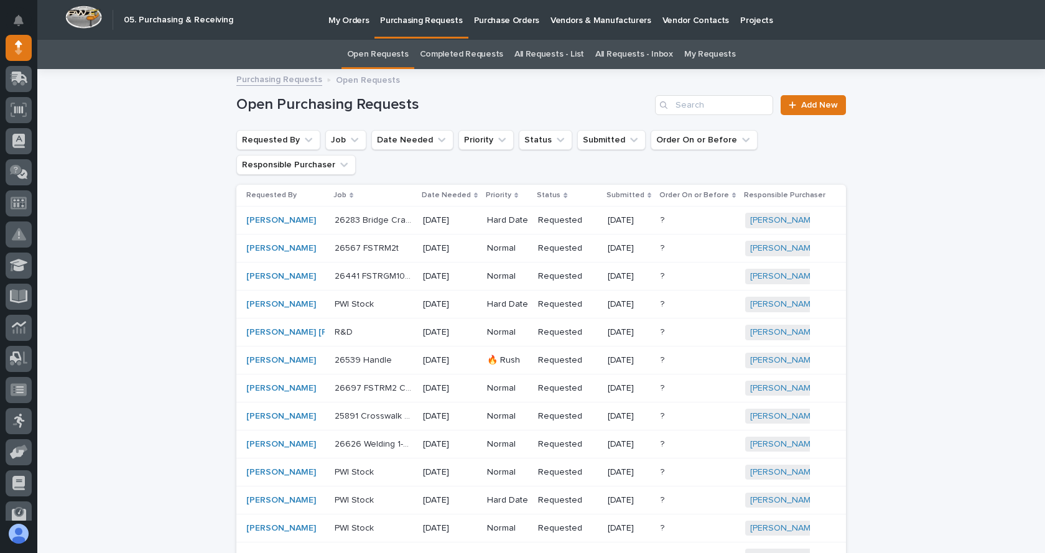
click at [343, 21] on p "My Orders" at bounding box center [348, 13] width 40 height 26
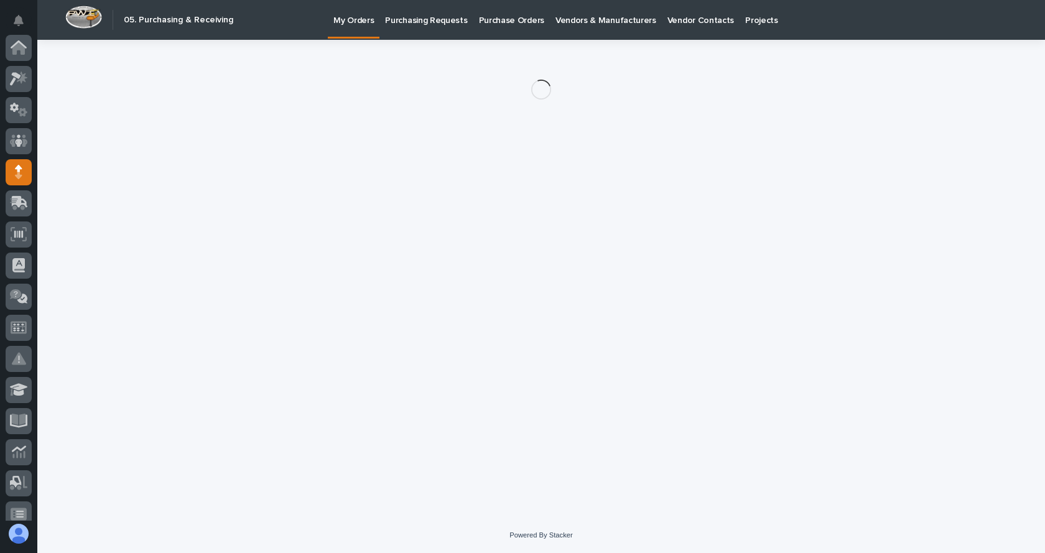
scroll to position [124, 0]
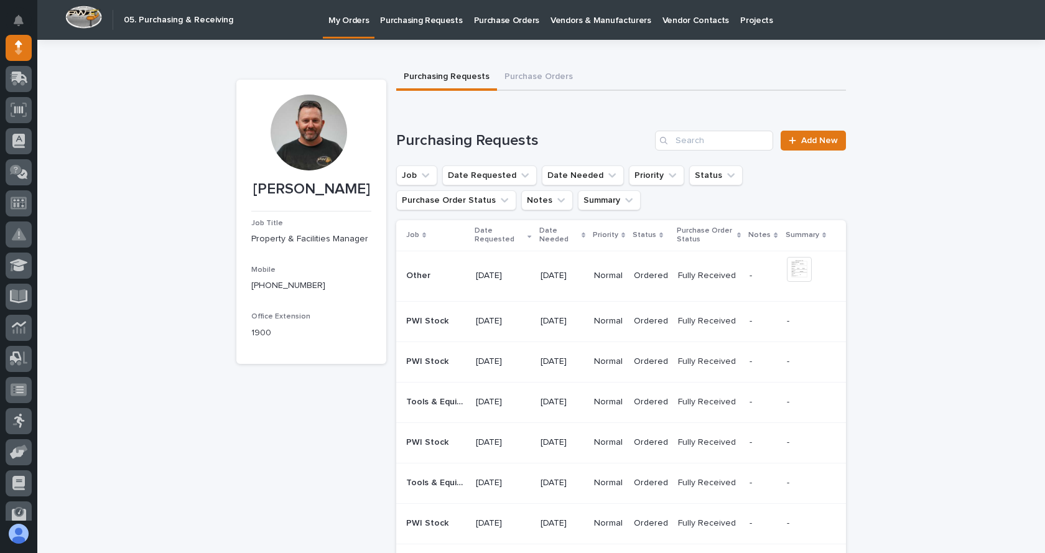
click at [429, 21] on p "Purchasing Requests" at bounding box center [421, 13] width 82 height 26
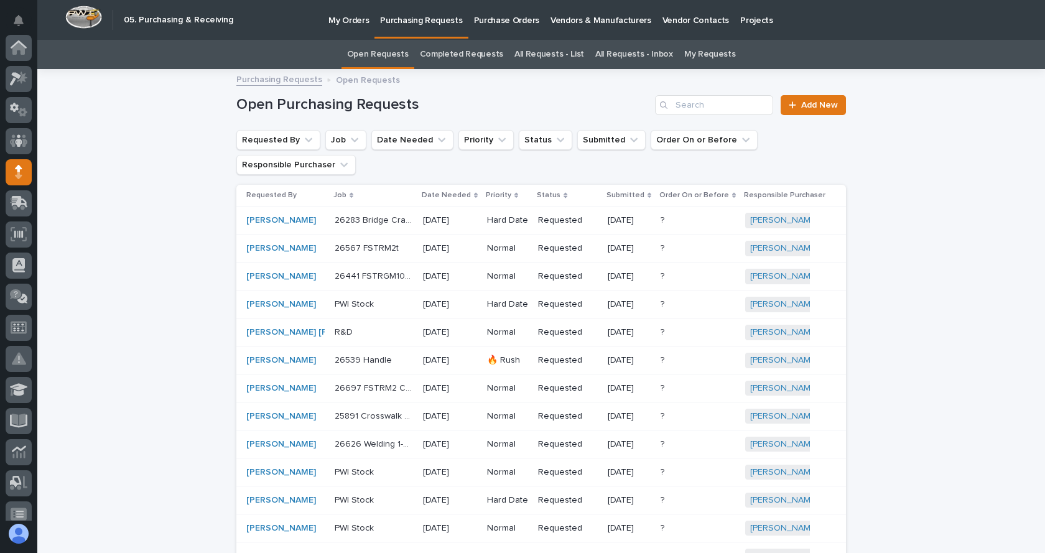
scroll to position [124, 0]
click at [828, 106] on span "Add New" at bounding box center [819, 105] width 37 height 9
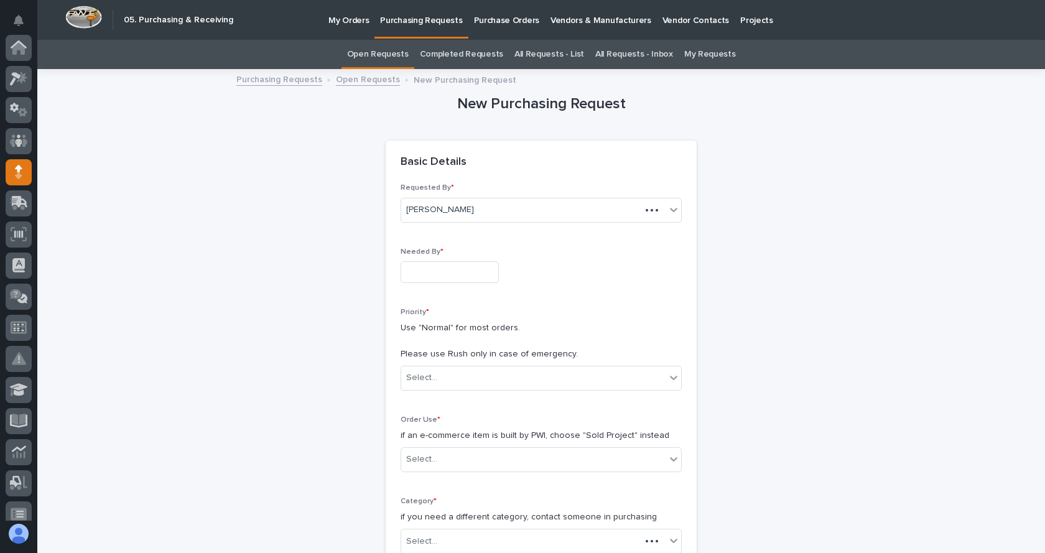
scroll to position [124, 0]
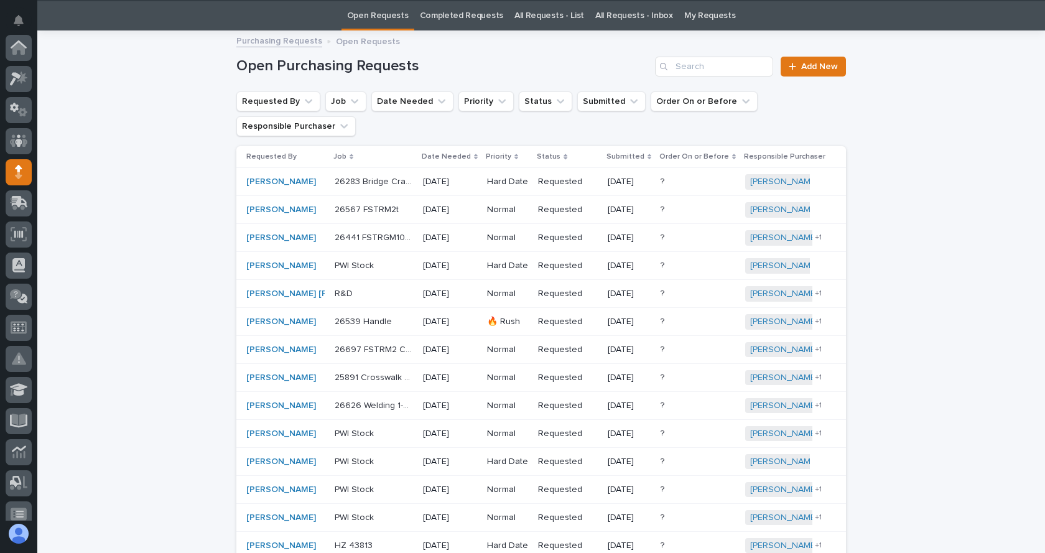
scroll to position [40, 0]
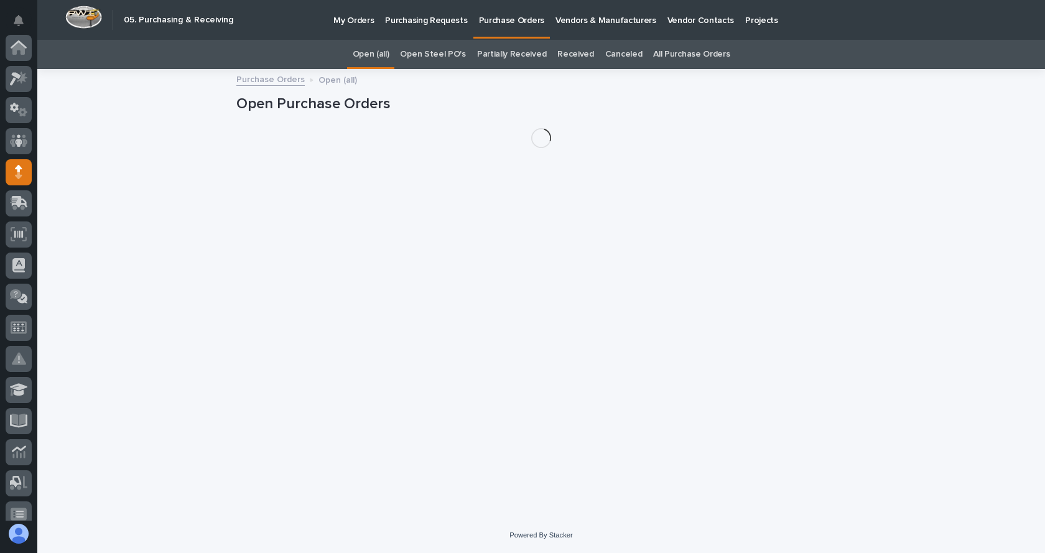
scroll to position [124, 0]
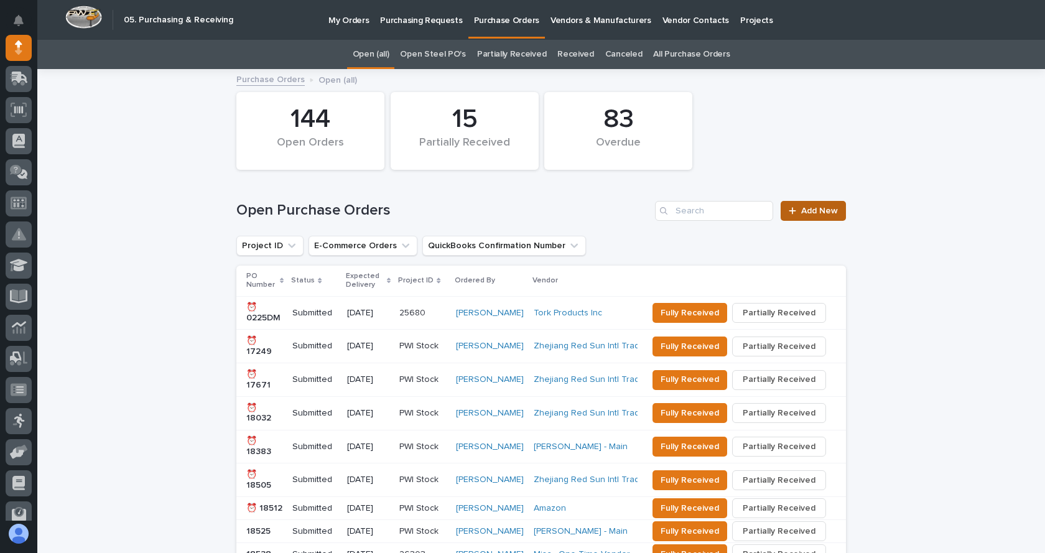
click at [806, 206] on span "Add New" at bounding box center [819, 210] width 37 height 9
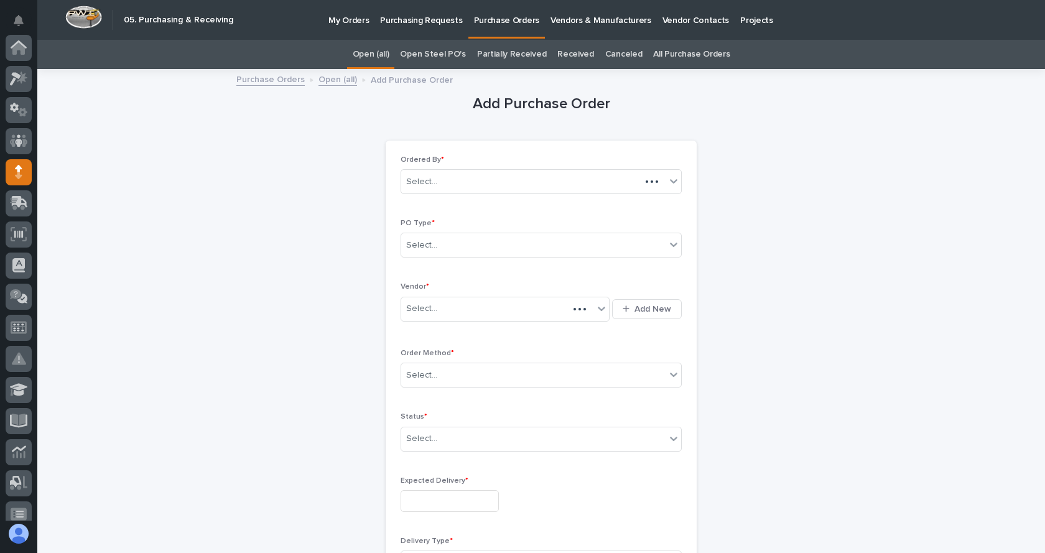
scroll to position [124, 0]
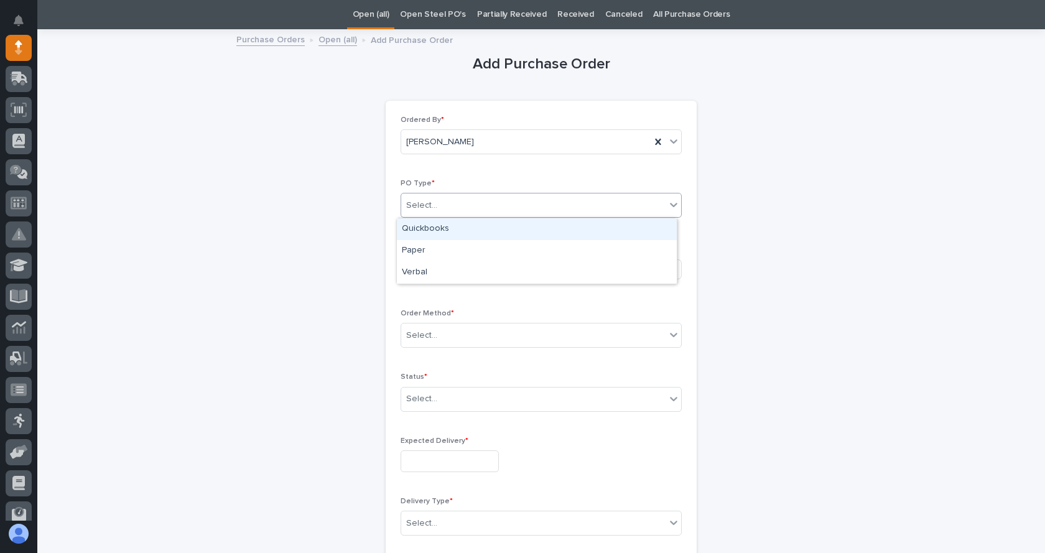
click at [462, 208] on div "Select..." at bounding box center [533, 205] width 264 height 21
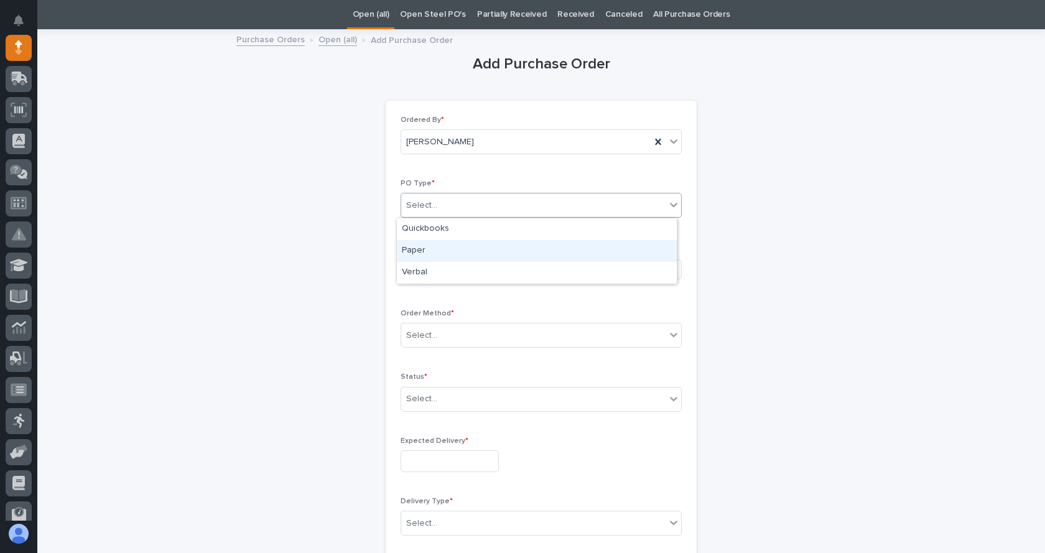
click at [430, 246] on div "Paper" at bounding box center [537, 251] width 280 height 22
click at [448, 340] on div "Select..." at bounding box center [533, 335] width 264 height 21
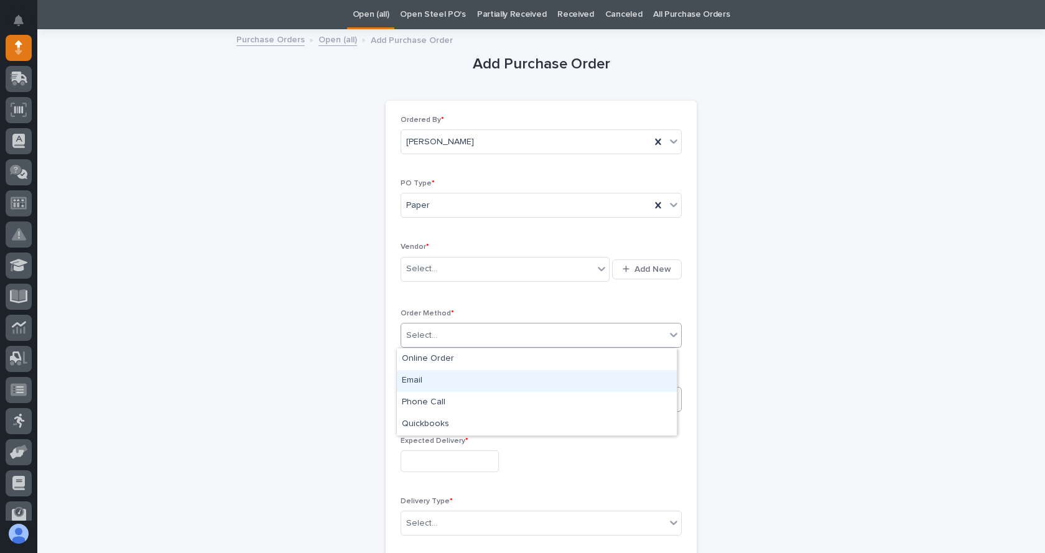
click at [432, 387] on div "Email" at bounding box center [537, 381] width 280 height 22
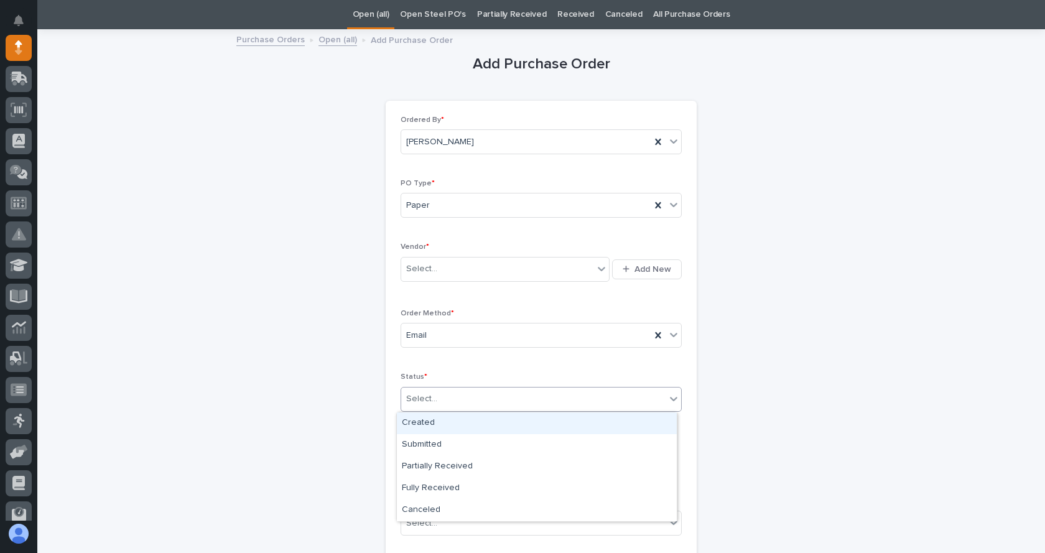
click at [444, 396] on div "Select..." at bounding box center [533, 399] width 264 height 21
click at [438, 423] on div "Created" at bounding box center [537, 423] width 280 height 22
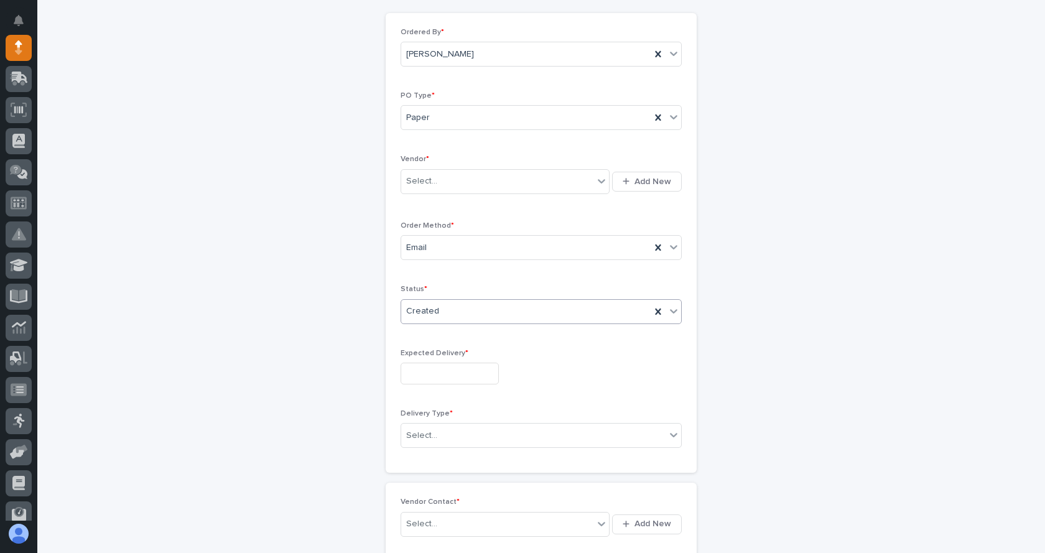
scroll to position [164, 0]
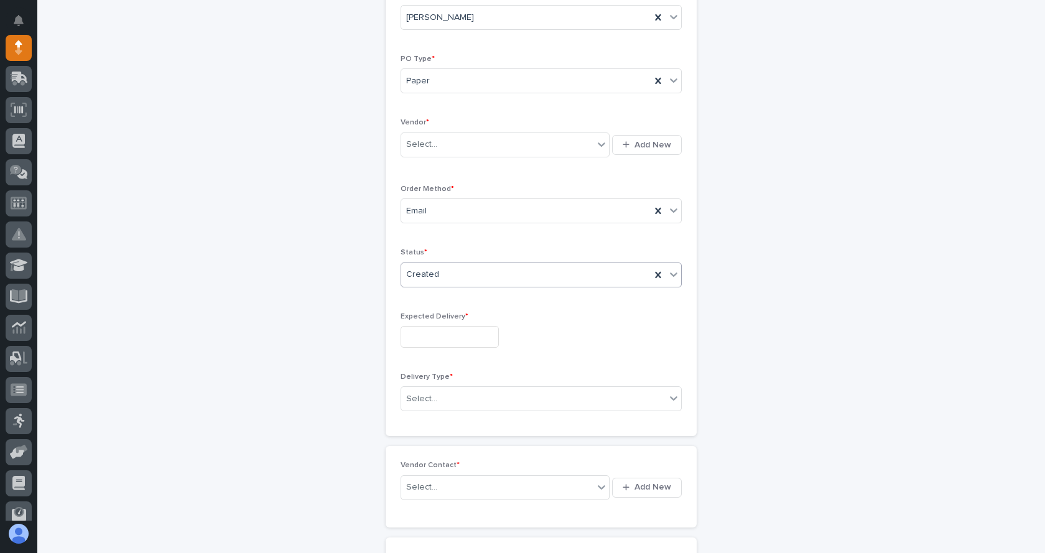
click at [466, 343] on input "text" at bounding box center [449, 337] width 98 height 22
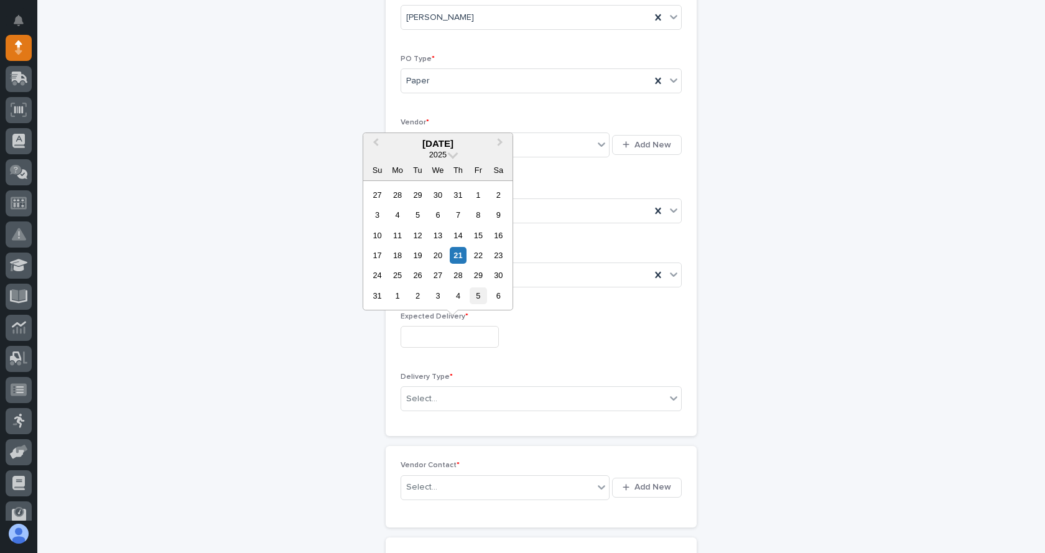
click at [479, 296] on div "5" at bounding box center [477, 295] width 17 height 17
type input "**********"
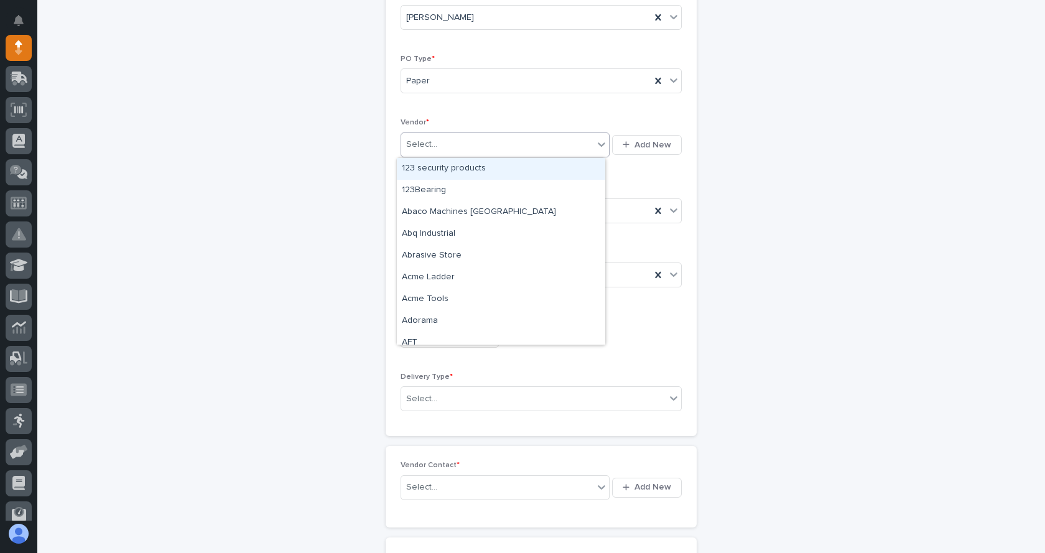
click at [495, 146] on div "Select..." at bounding box center [497, 144] width 192 height 21
type input "**"
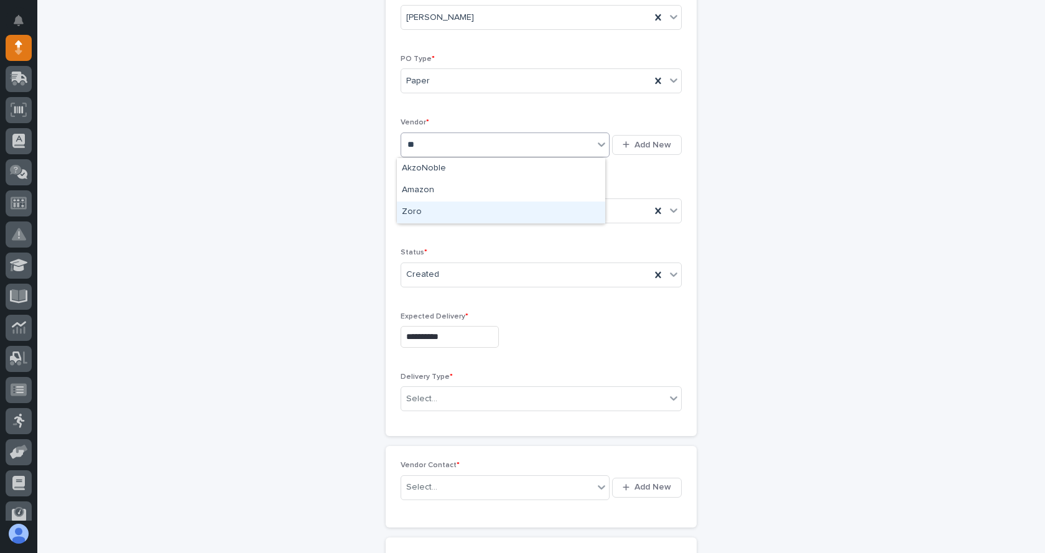
click at [418, 213] on div "Zoro" at bounding box center [501, 212] width 208 height 22
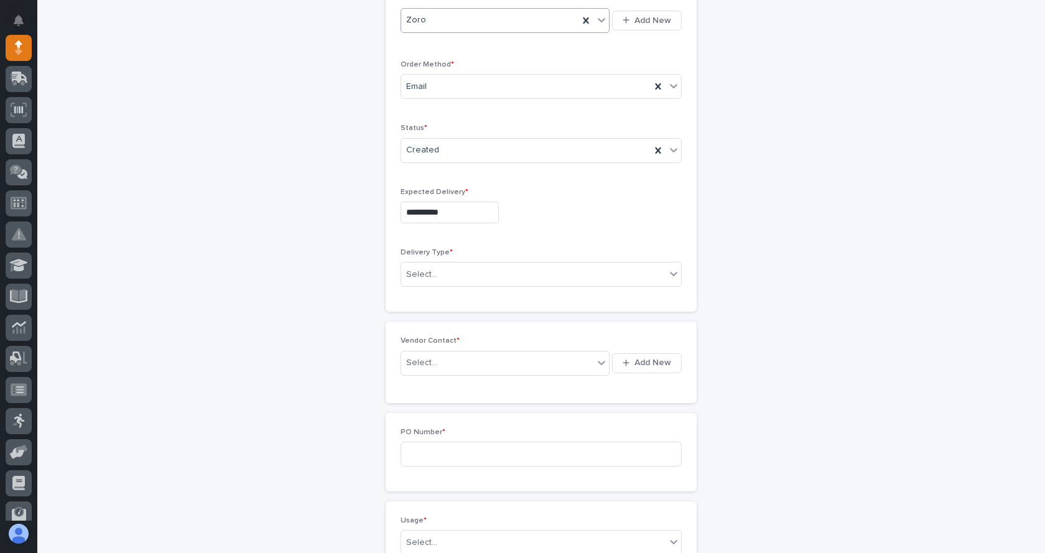
scroll to position [351, 0]
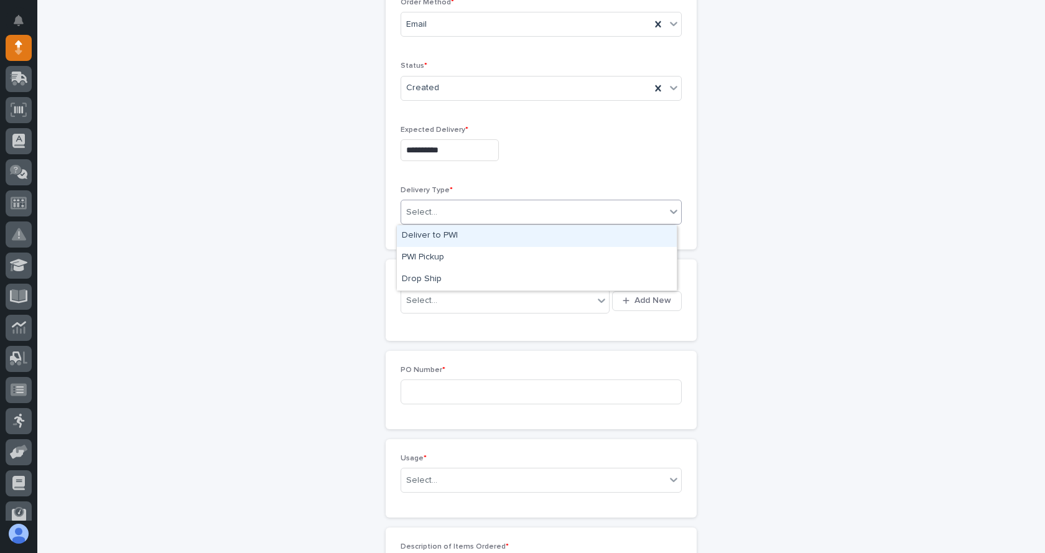
click at [670, 211] on icon at bounding box center [673, 212] width 7 height 4
click at [432, 236] on div "Deliver to PWI" at bounding box center [537, 236] width 280 height 22
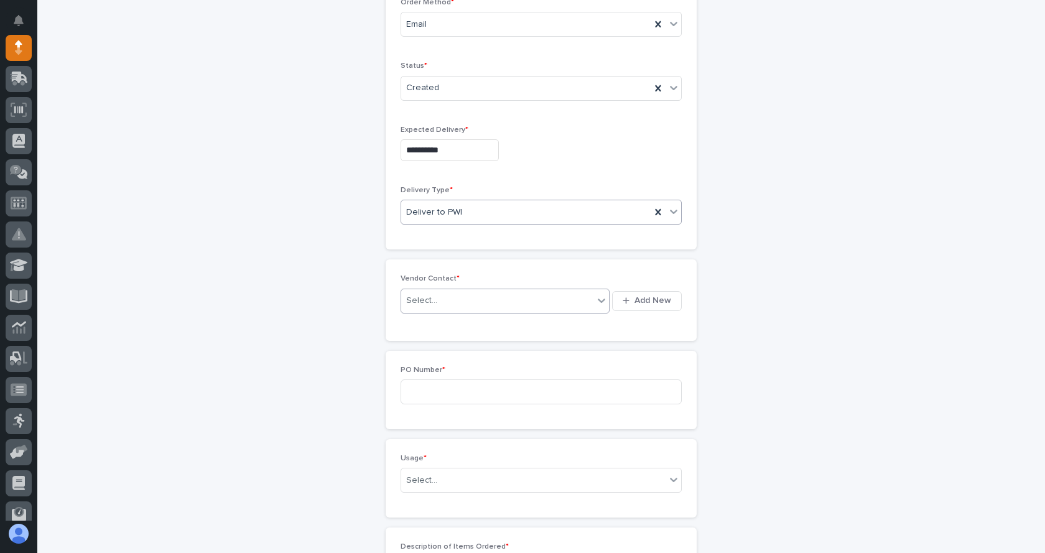
click at [594, 300] on div at bounding box center [601, 300] width 15 height 22
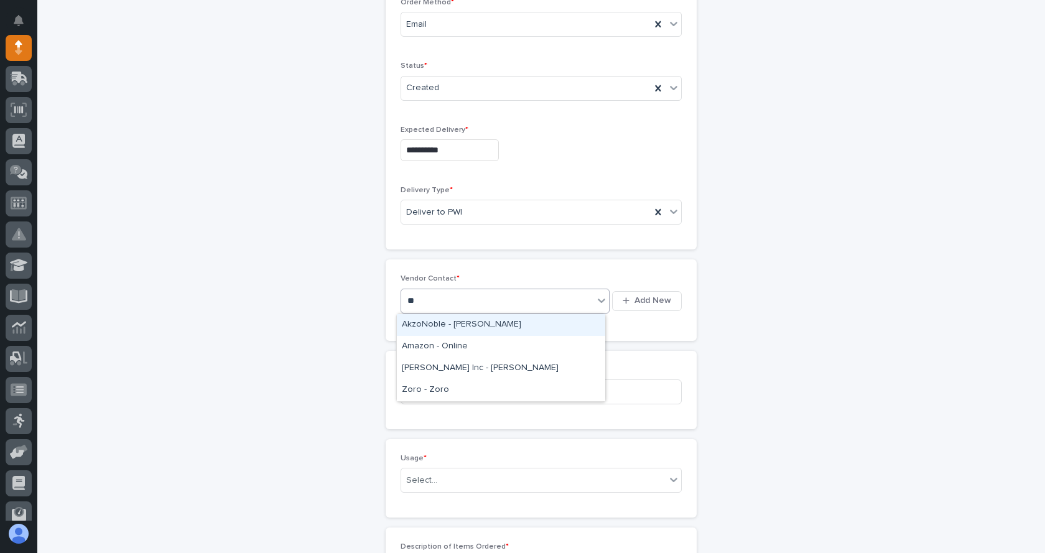
type input "***"
click at [465, 325] on div "Zoro - Zoro" at bounding box center [501, 325] width 208 height 22
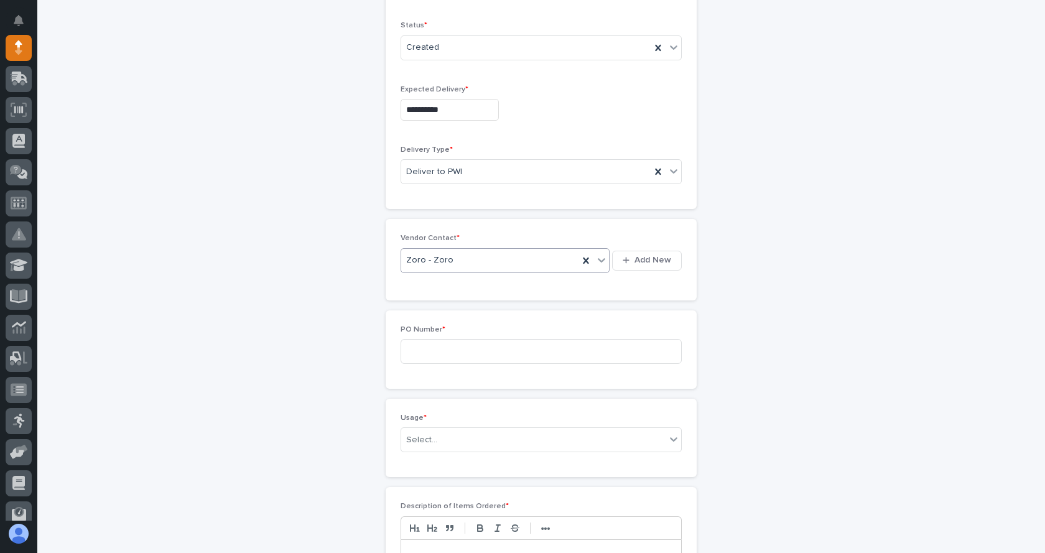
scroll to position [413, 0]
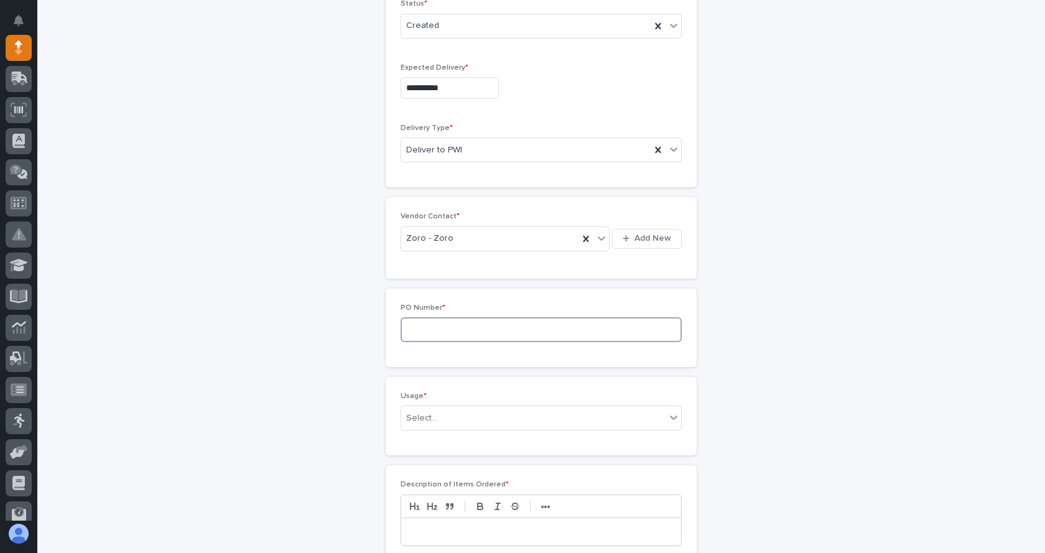
click at [465, 325] on input at bounding box center [540, 329] width 281 height 25
type input "7455JL"
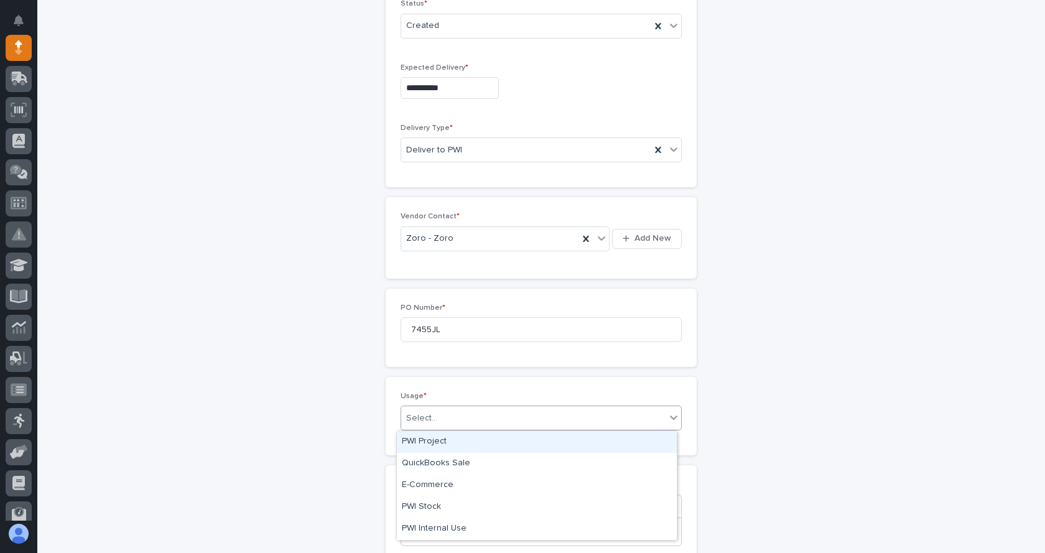
click at [478, 420] on div "Select..." at bounding box center [533, 418] width 264 height 21
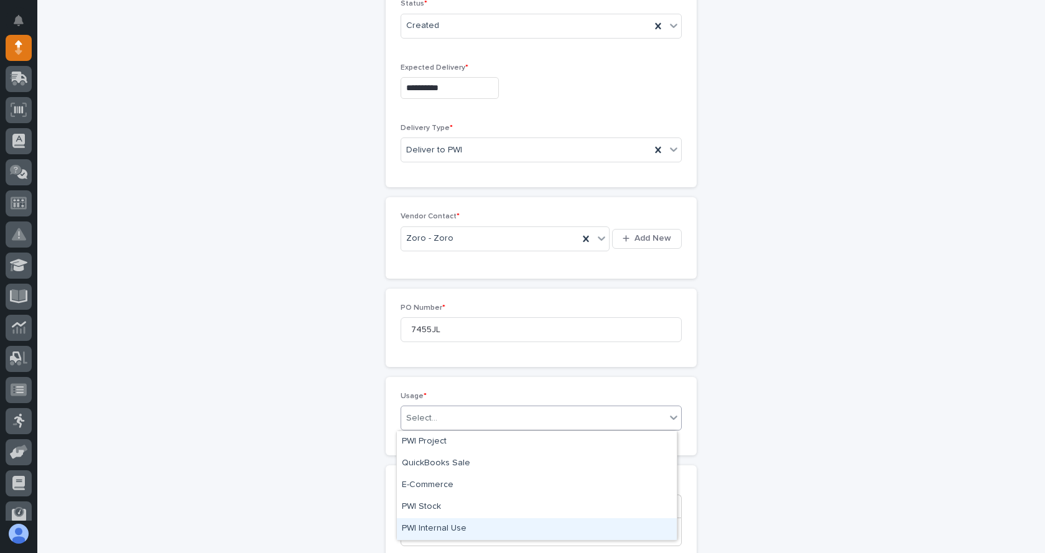
click at [439, 526] on div "PWI Internal Use" at bounding box center [537, 529] width 280 height 22
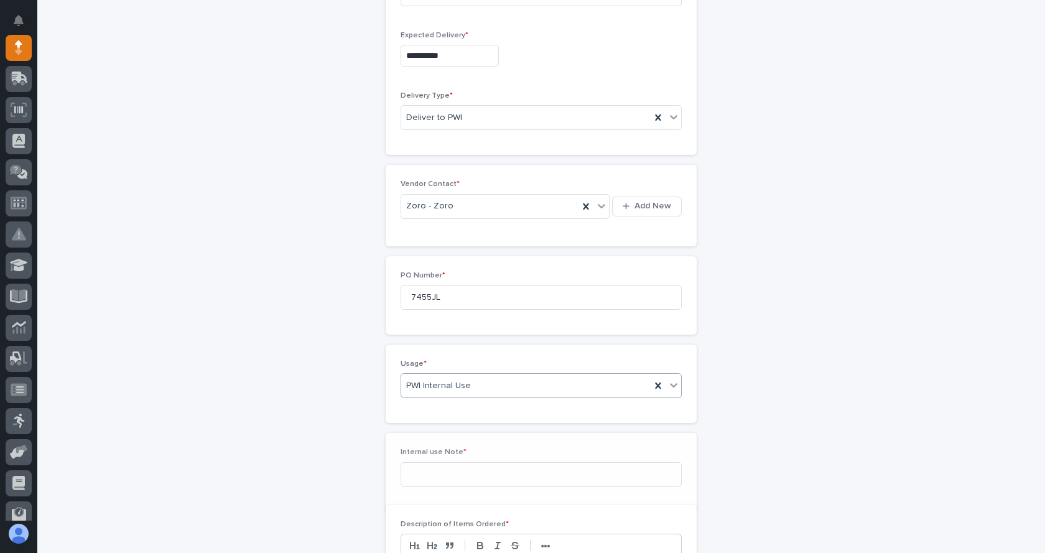
scroll to position [457, 0]
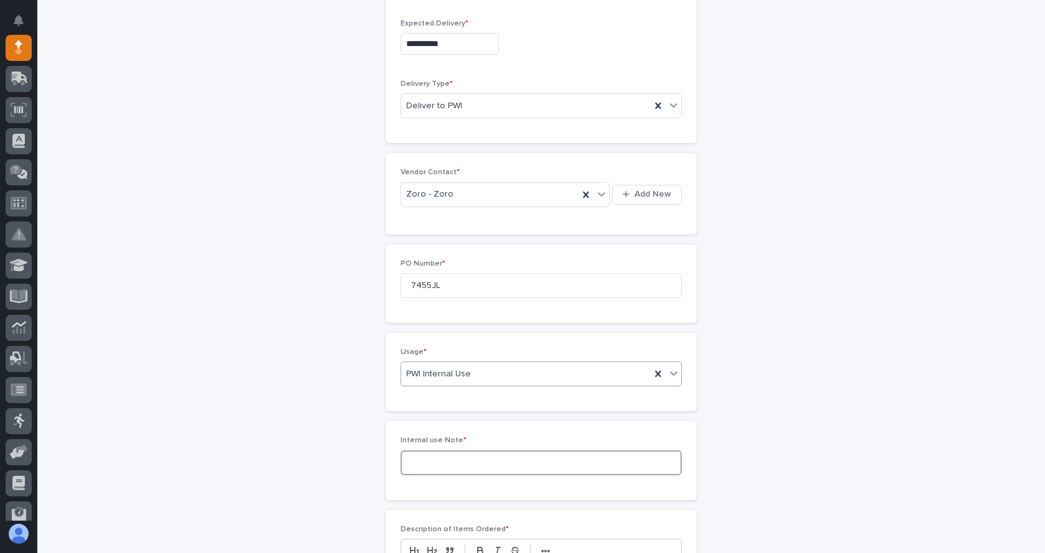
click at [461, 471] on input at bounding box center [540, 462] width 281 height 25
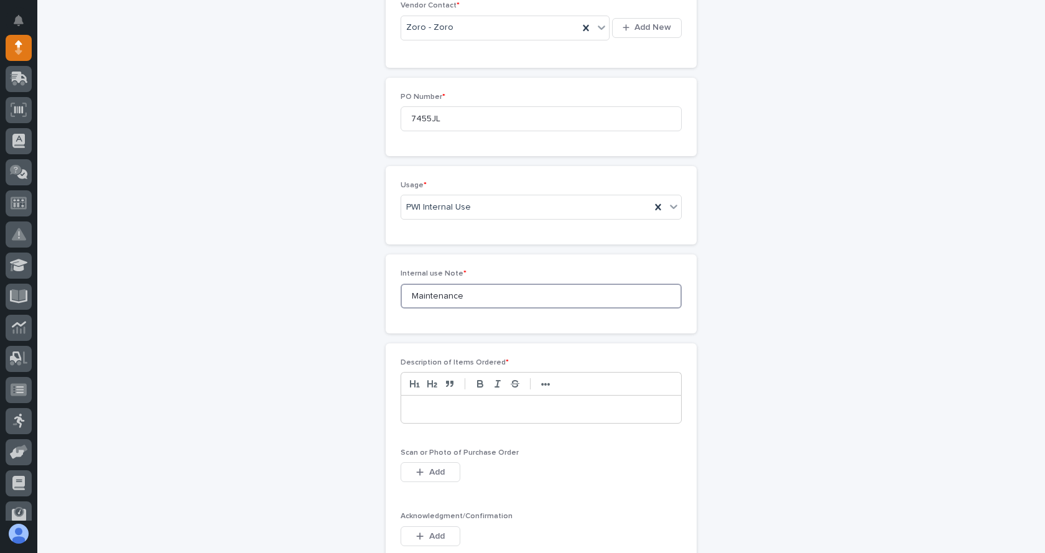
scroll to position [644, 0]
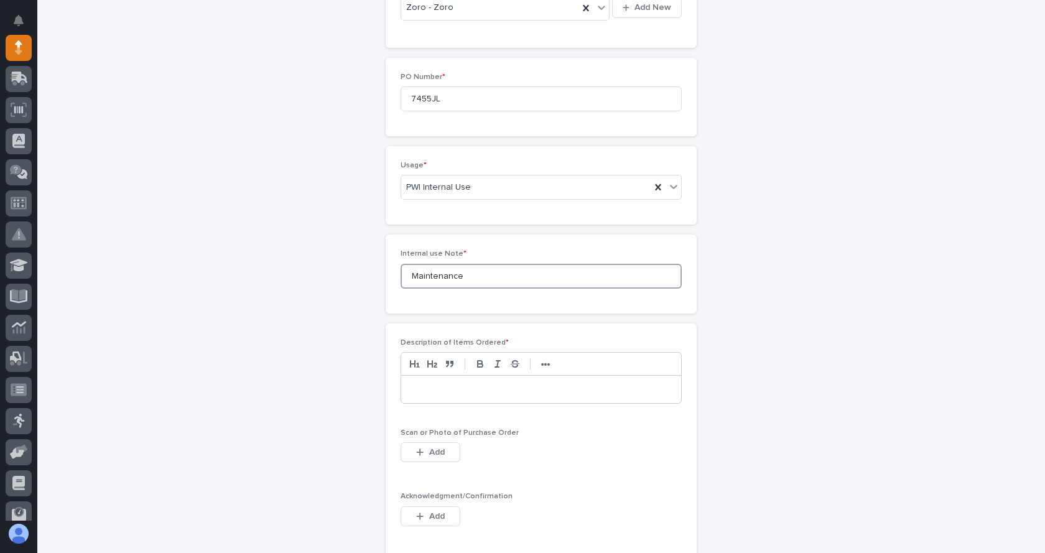
type input "Maintenance"
click at [637, 335] on div "Description of Items Ordered * ••• Scan or Photo of Purchase Order This file ca…" at bounding box center [541, 525] width 311 height 405
click at [517, 386] on p at bounding box center [540, 389] width 261 height 12
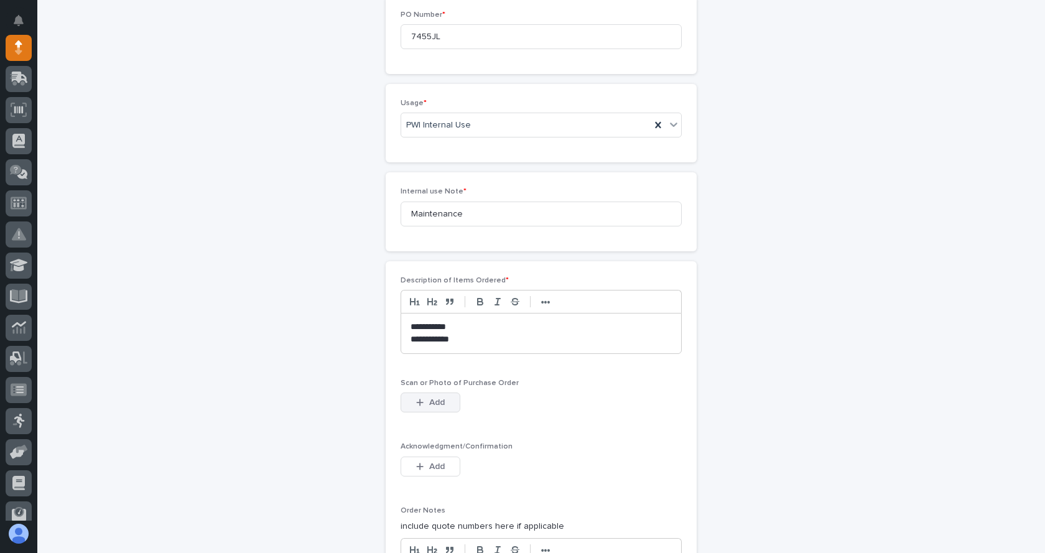
click at [417, 403] on icon "button" at bounding box center [420, 402] width 7 height 7
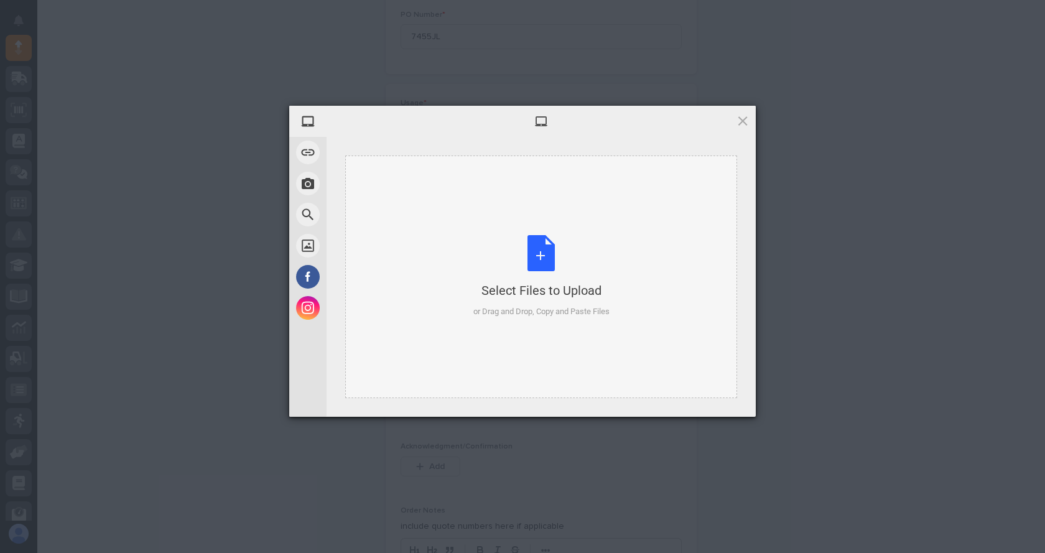
click at [550, 262] on div "Select Files to Upload or Drag and Drop, Copy and Paste Files" at bounding box center [541, 276] width 136 height 83
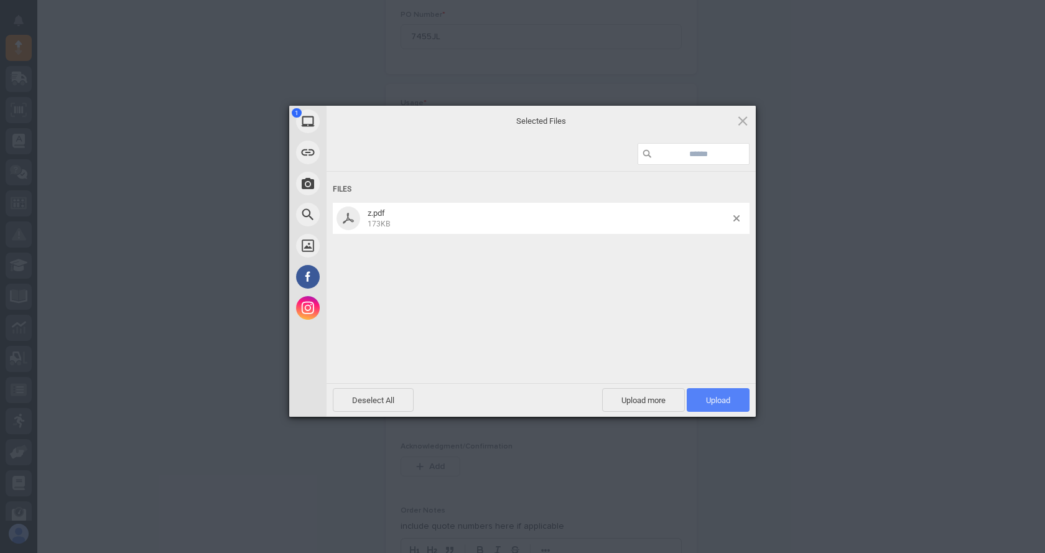
click at [713, 397] on span "Upload 1" at bounding box center [718, 399] width 24 height 9
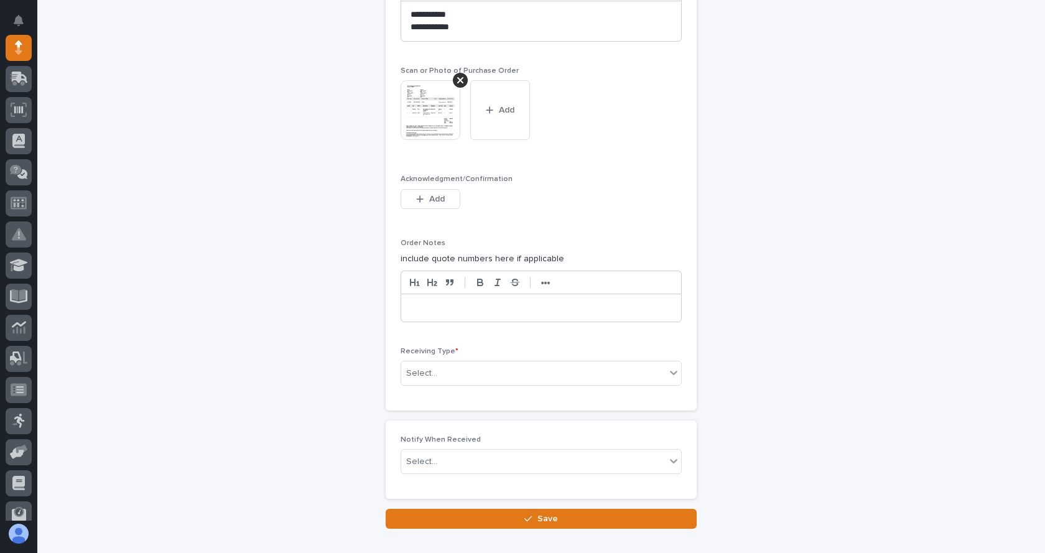
scroll to position [1039, 0]
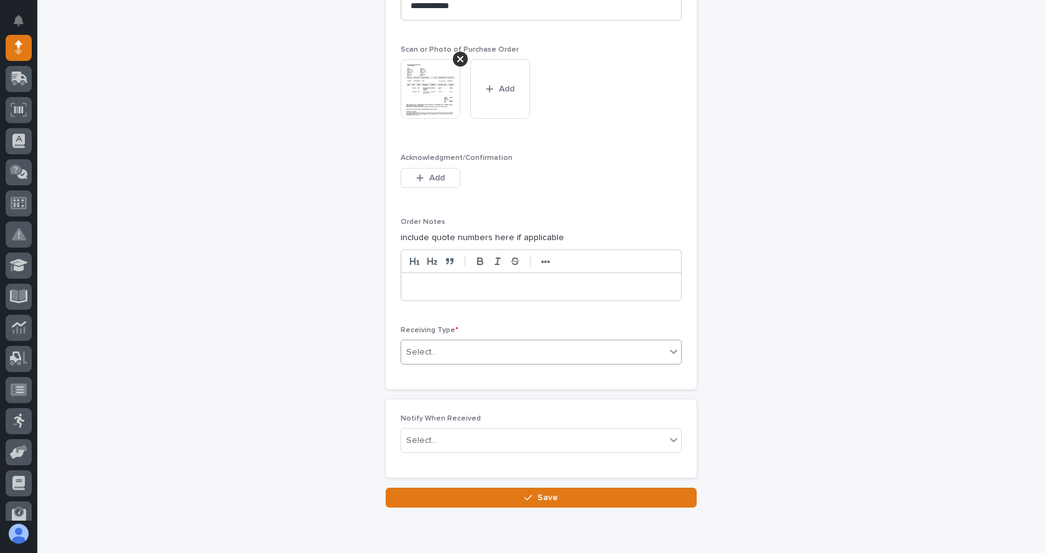
click at [497, 352] on div "Select..." at bounding box center [533, 352] width 264 height 21
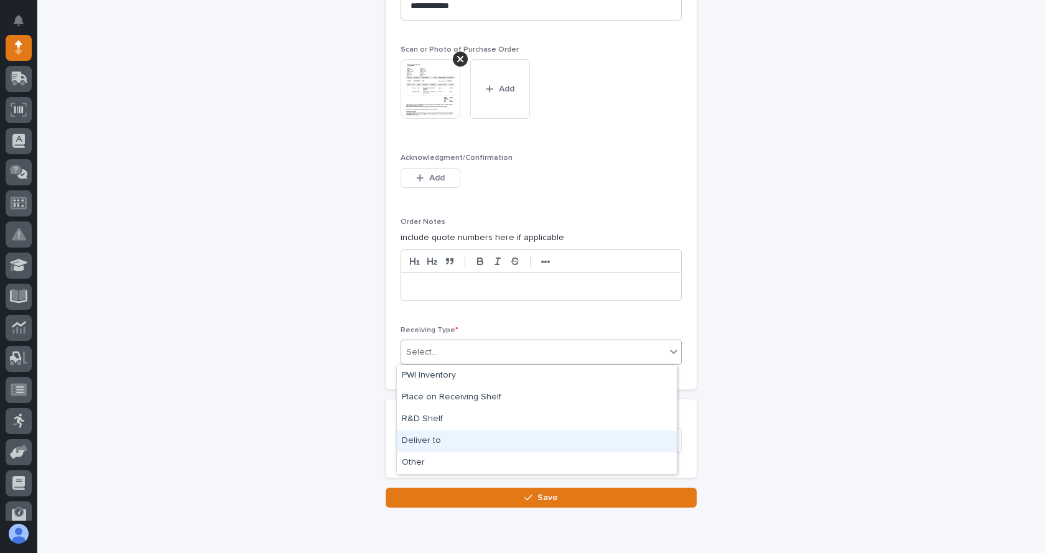
click at [433, 437] on div "Deliver to" at bounding box center [537, 441] width 280 height 22
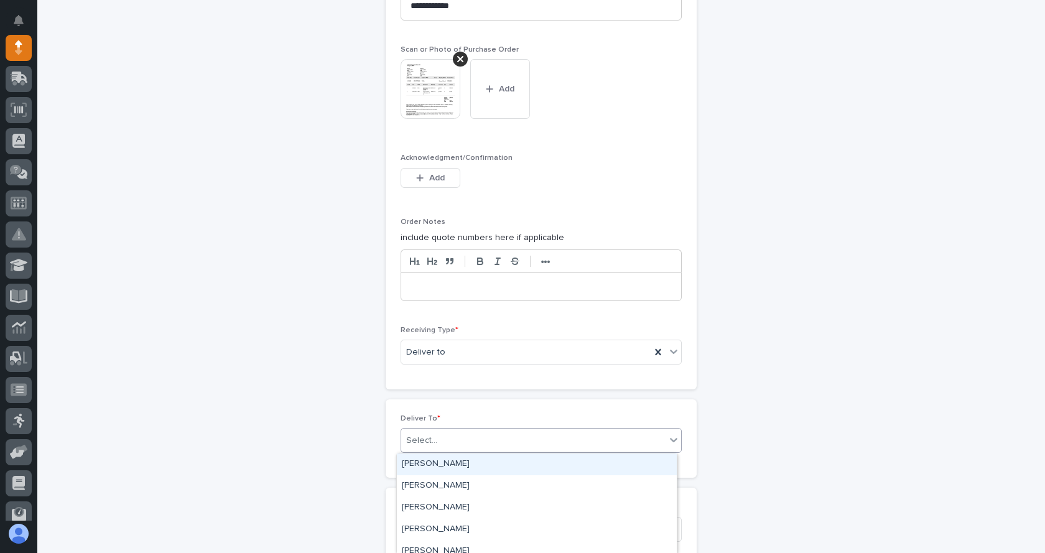
click at [458, 437] on div "Select..." at bounding box center [533, 440] width 264 height 21
type input "****"
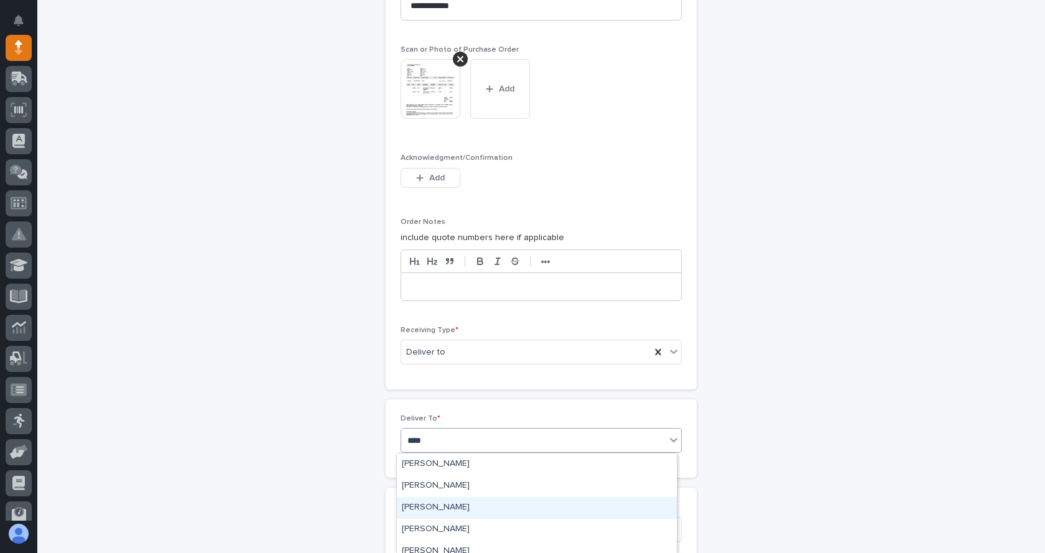
click at [455, 506] on div "[PERSON_NAME]" at bounding box center [537, 508] width 280 height 22
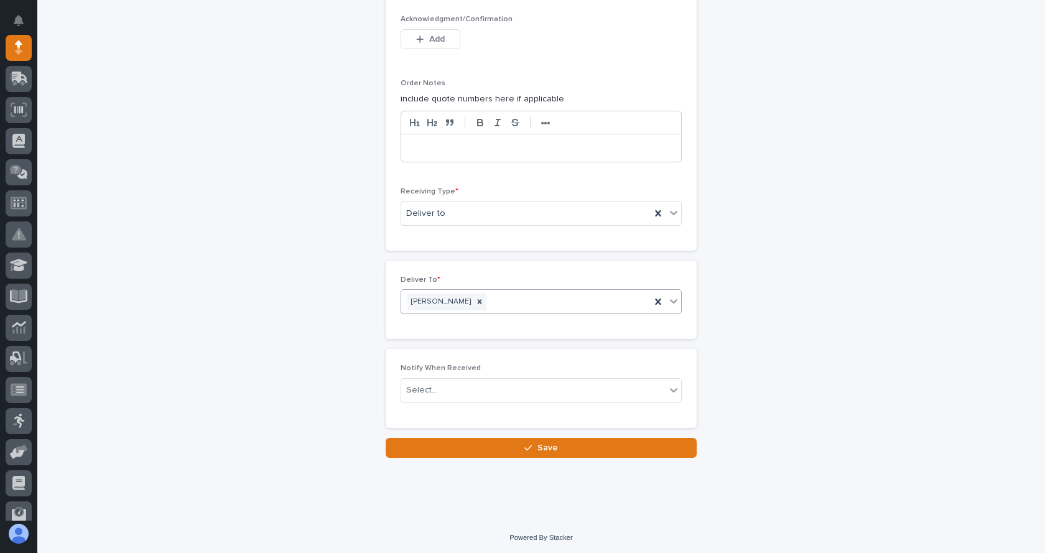
scroll to position [1180, 0]
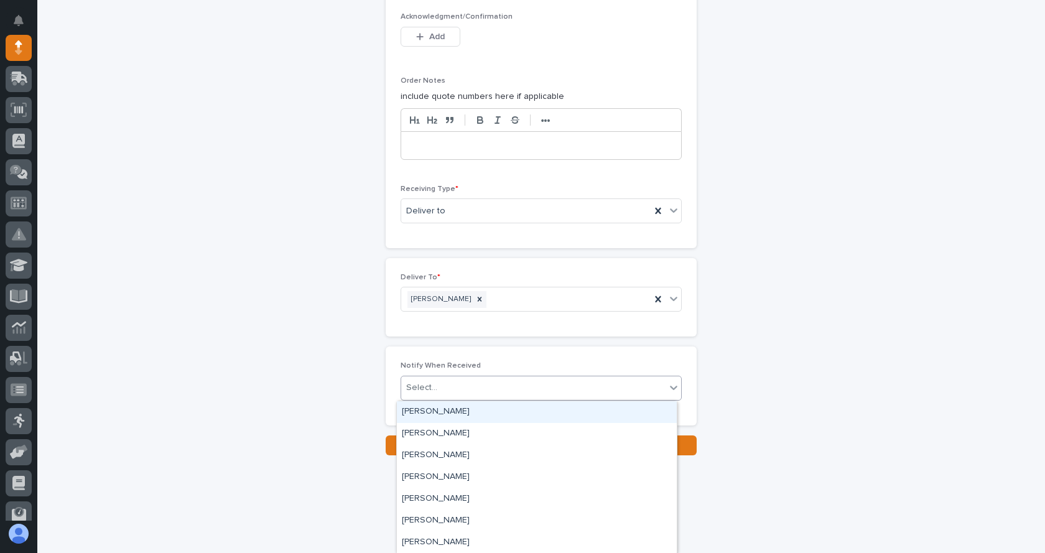
click at [449, 386] on div "Select..." at bounding box center [533, 387] width 264 height 21
type input "****"
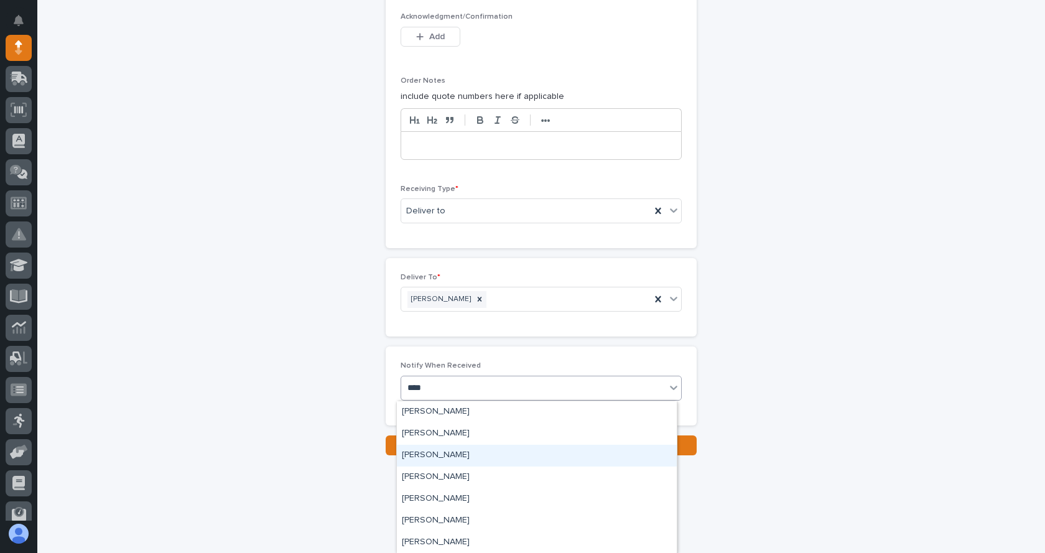
click at [450, 457] on div "[PERSON_NAME]" at bounding box center [537, 456] width 280 height 22
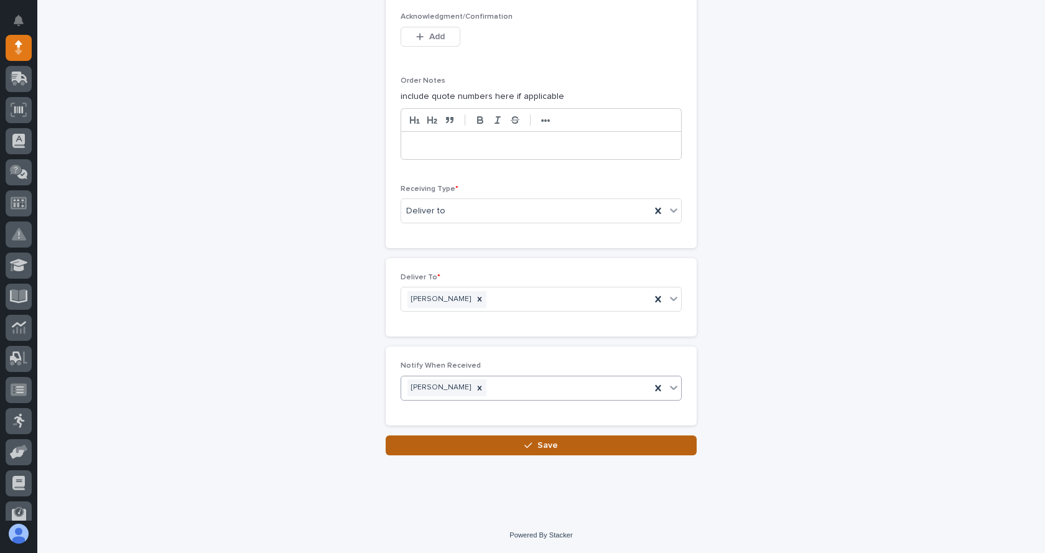
click at [559, 444] on button "Save" at bounding box center [541, 445] width 311 height 20
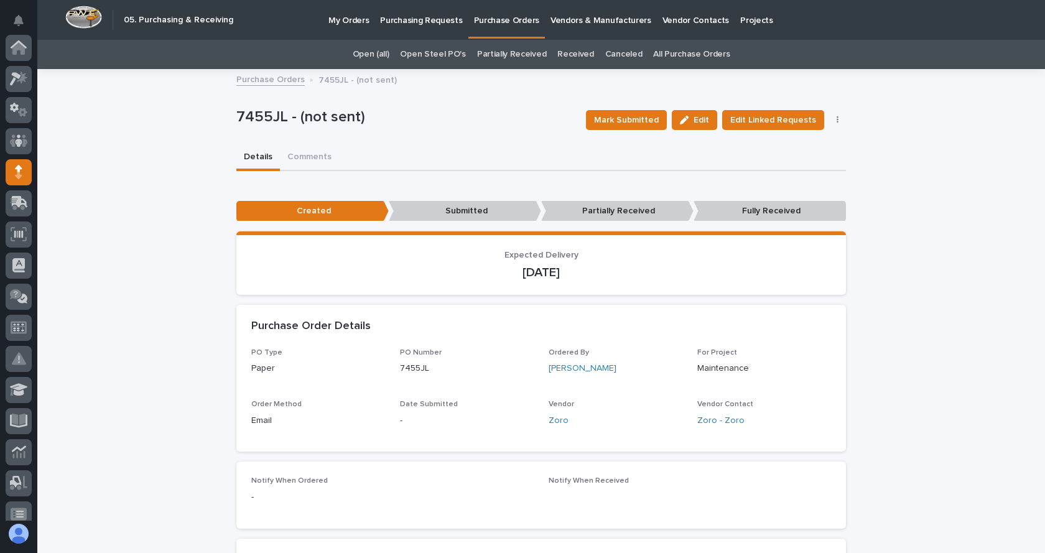
scroll to position [124, 0]
